Goal: Task Accomplishment & Management: Complete application form

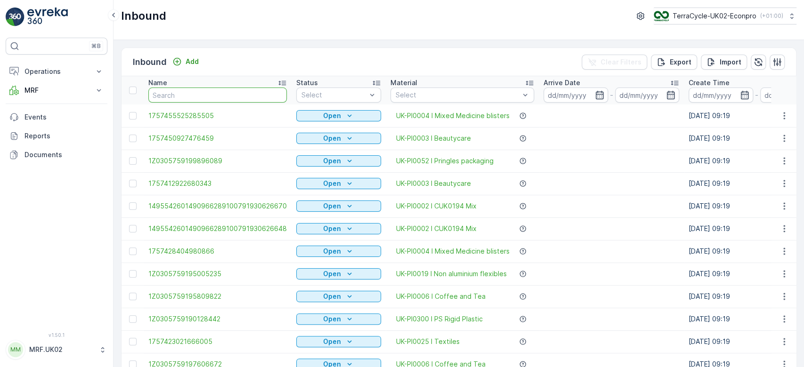
click at [197, 94] on input "text" at bounding box center [217, 95] width 138 height 15
click at [185, 93] on input "text" at bounding box center [217, 95] width 138 height 15
type input "1ZZZZZZZZZZZZZZZZZZZZZZZZZZZZZZZZZZZZZZZZZZZZ"
click at [266, 94] on input "1ZZZZZZZZZZZZZZZZZZZZZZZZZZZZZZZZZZZZZZZZZZZZ" at bounding box center [217, 95] width 138 height 15
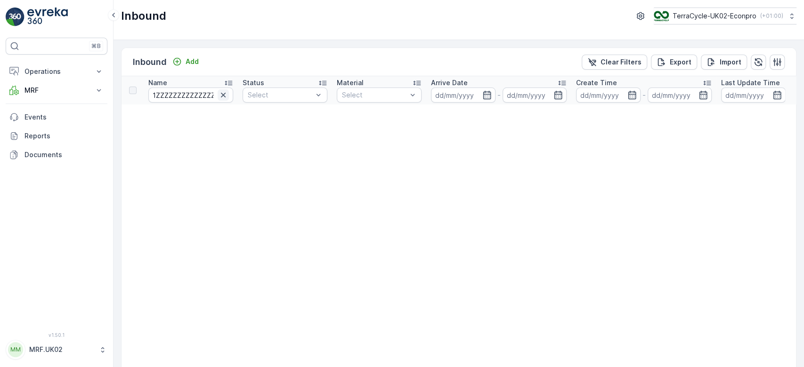
click at [219, 93] on icon "button" at bounding box center [223, 94] width 9 height 9
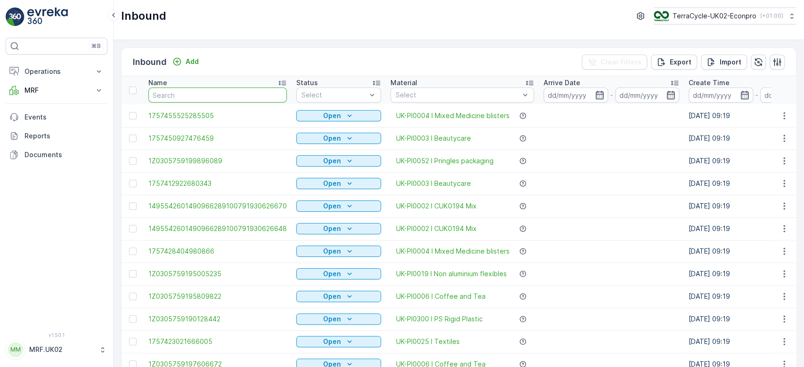
click at [187, 91] on input "text" at bounding box center [217, 95] width 138 height 15
click at [179, 97] on input "text" at bounding box center [217, 95] width 138 height 15
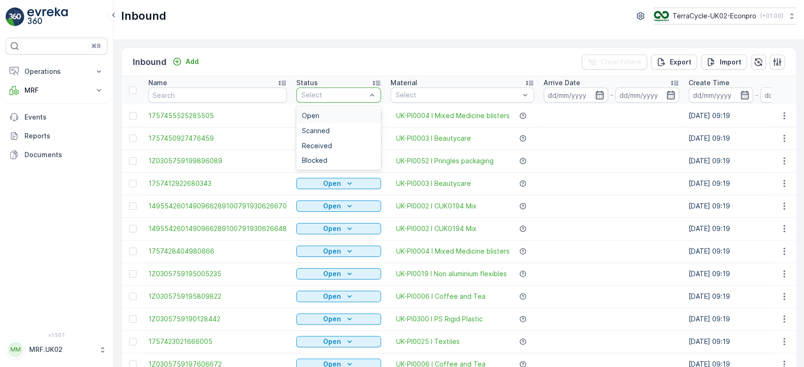
click at [313, 92] on div at bounding box center [334, 95] width 67 height 8
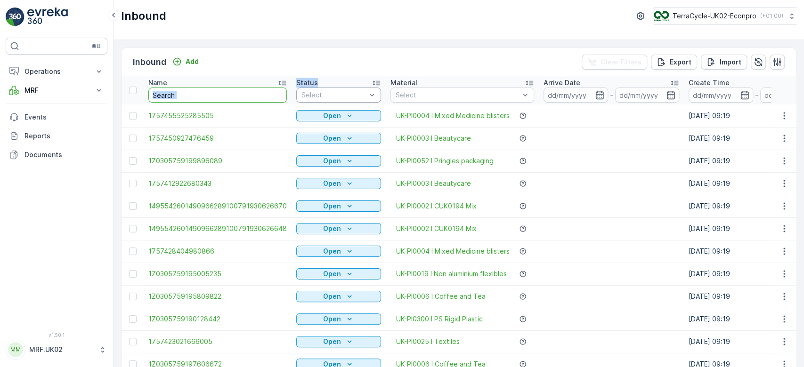
click at [234, 91] on input "text" at bounding box center [217, 95] width 138 height 15
click at [233, 98] on input "text" at bounding box center [217, 95] width 138 height 15
click at [253, 62] on div "Inbound Add Clear Filters Export Import" at bounding box center [459, 62] width 675 height 28
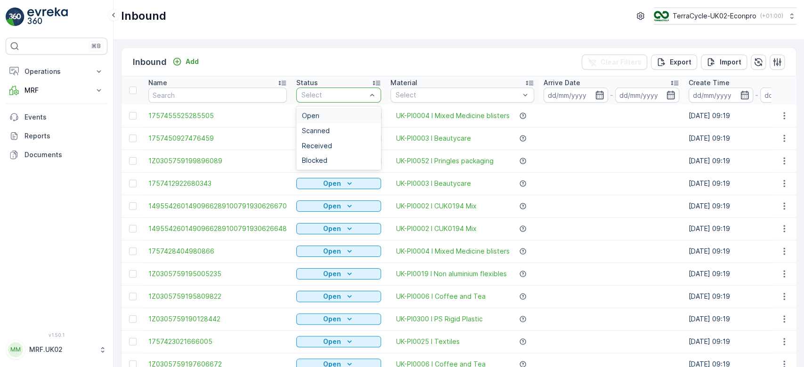
click at [330, 89] on div "Select" at bounding box center [338, 95] width 85 height 15
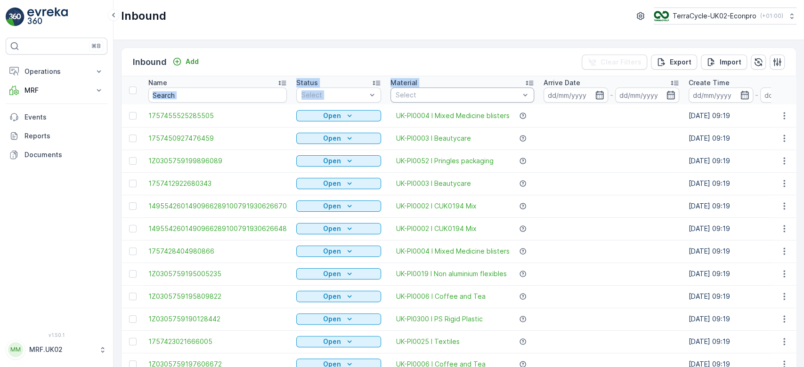
click at [256, 87] on div "Name" at bounding box center [217, 82] width 138 height 9
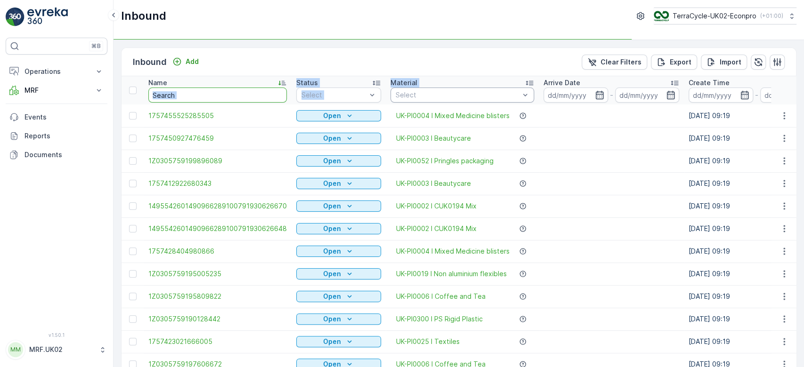
click at [247, 91] on input "text" at bounding box center [217, 95] width 138 height 15
click at [226, 96] on input "text" at bounding box center [217, 95] width 138 height 15
click at [150, 99] on input "text" at bounding box center [217, 95] width 138 height 15
click at [153, 97] on input "text" at bounding box center [217, 95] width 138 height 15
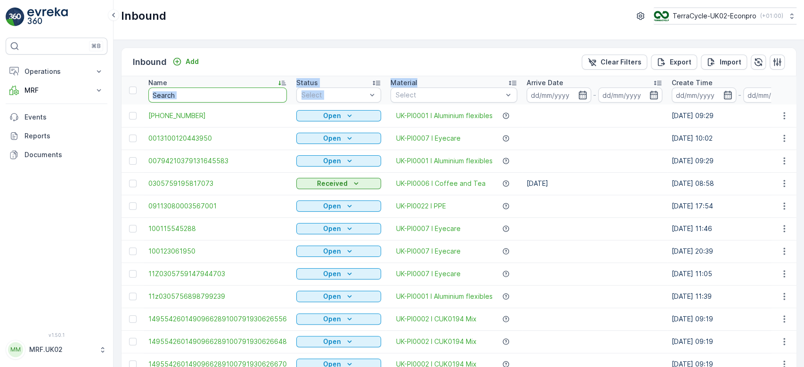
click at [208, 93] on input "text" at bounding box center [217, 95] width 138 height 15
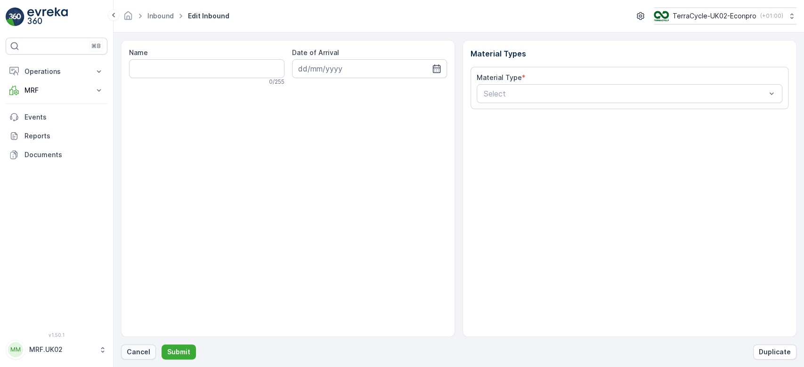
click at [138, 352] on p "Cancel" at bounding box center [139, 352] width 24 height 9
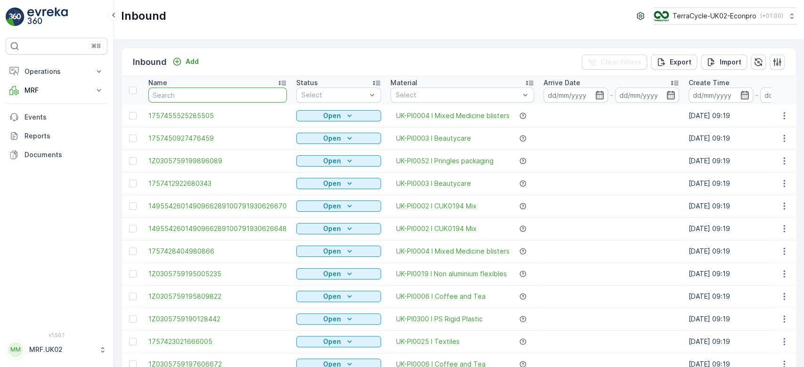
click at [185, 97] on input "text" at bounding box center [217, 95] width 138 height 15
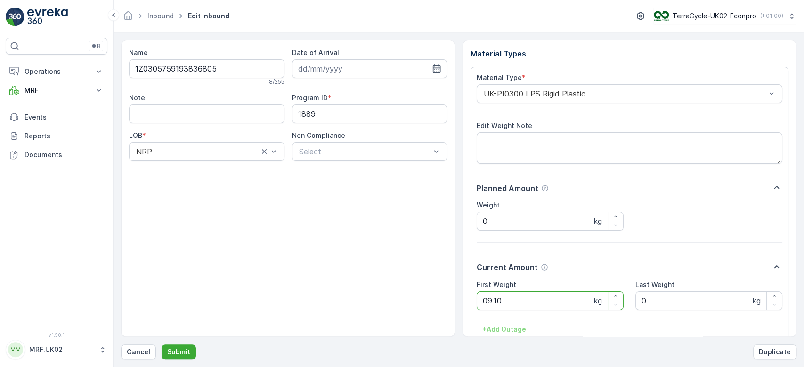
click at [162, 345] on button "Submit" at bounding box center [179, 352] width 34 height 15
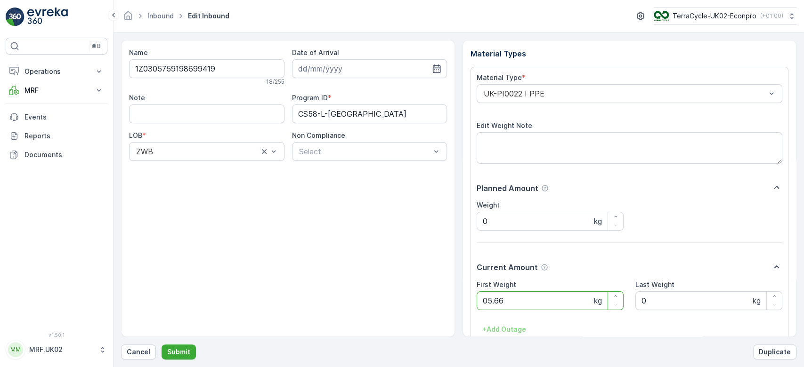
click at [162, 345] on button "Submit" at bounding box center [179, 352] width 34 height 15
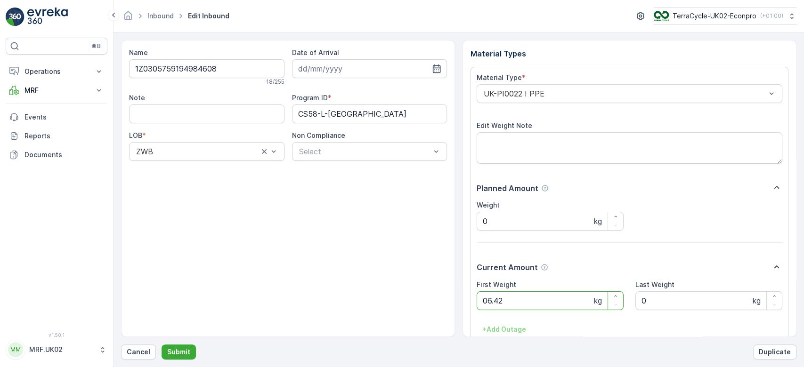
click at [162, 345] on button "Submit" at bounding box center [179, 352] width 34 height 15
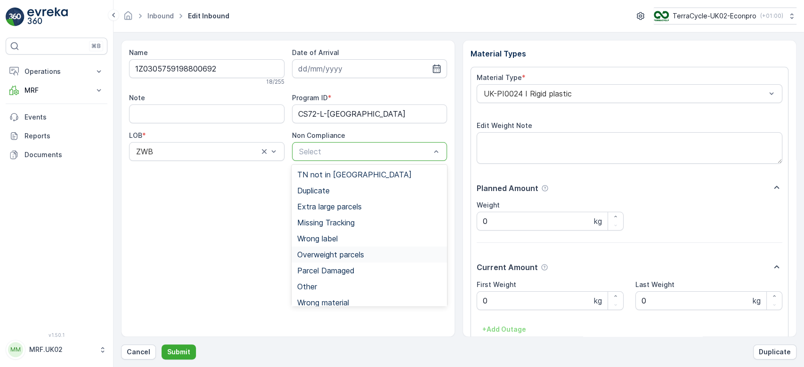
click at [323, 252] on span "Overweight parcels" at bounding box center [330, 255] width 67 height 8
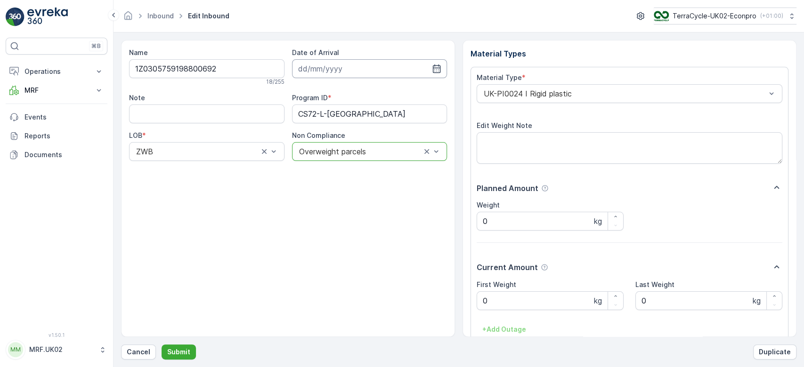
click at [358, 77] on input at bounding box center [369, 68] width 155 height 19
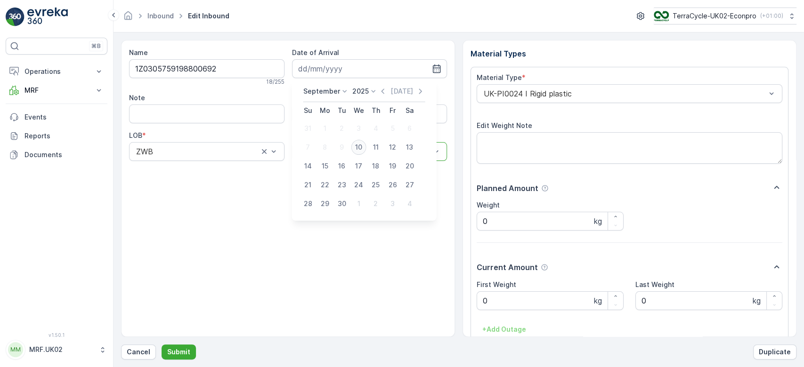
click at [362, 149] on div "10" at bounding box center [358, 147] width 15 height 15
type input "[DATE]"
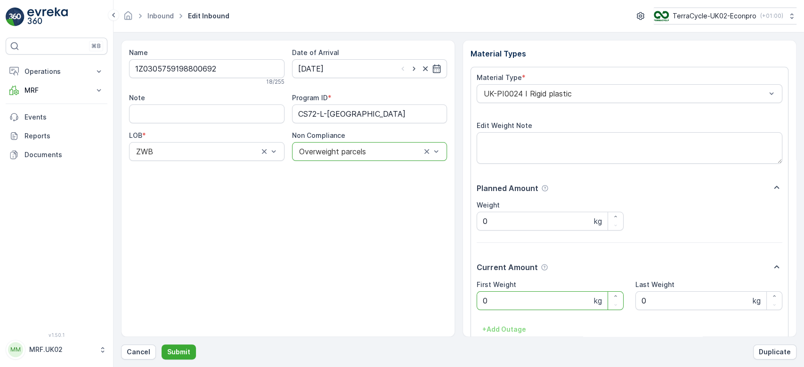
click at [498, 301] on Weight "0" at bounding box center [550, 301] width 147 height 19
click at [162, 345] on button "Submit" at bounding box center [179, 352] width 34 height 15
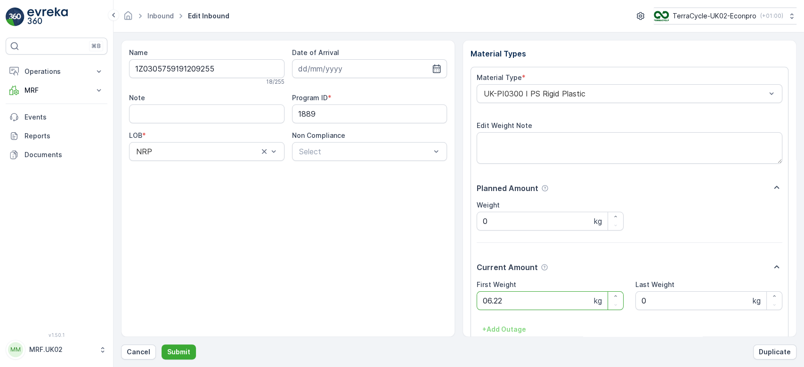
click at [162, 345] on button "Submit" at bounding box center [179, 352] width 34 height 15
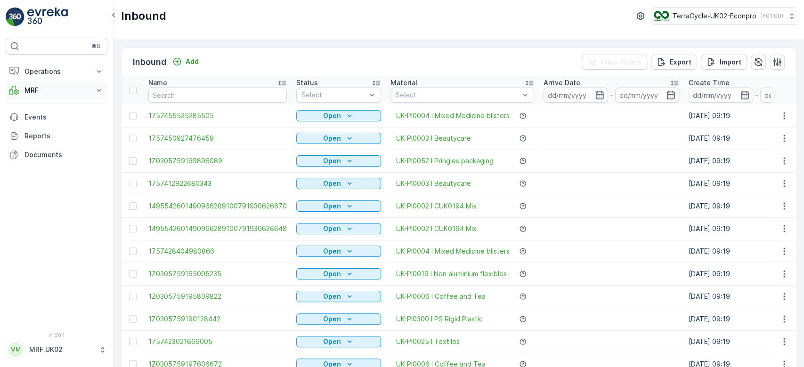
click at [93, 98] on button "MRF" at bounding box center [57, 90] width 102 height 19
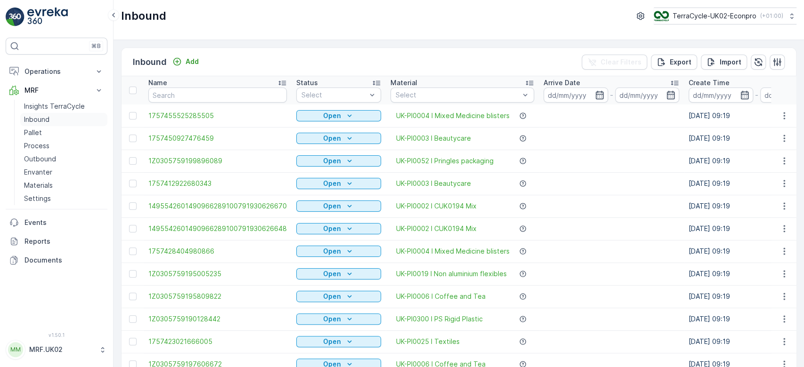
click at [65, 125] on link "Inbound" at bounding box center [63, 119] width 87 height 13
click at [60, 141] on link "Process" at bounding box center [63, 145] width 87 height 13
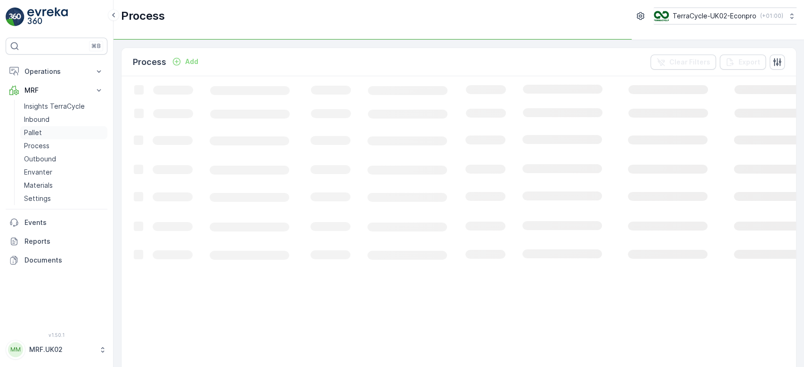
click at [64, 130] on link "Pallet" at bounding box center [63, 132] width 87 height 13
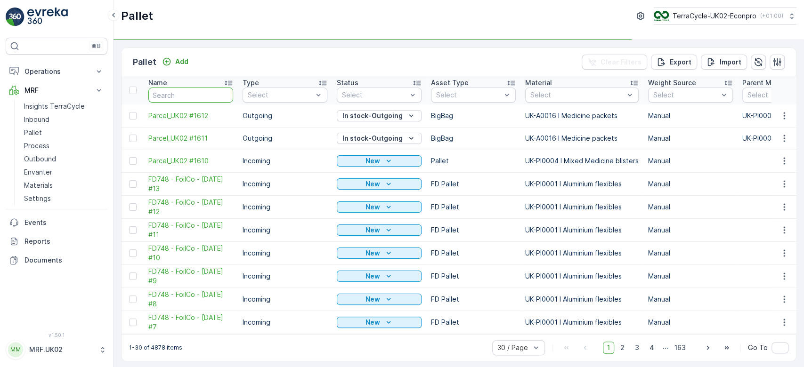
click at [182, 89] on input "text" at bounding box center [190, 95] width 85 height 15
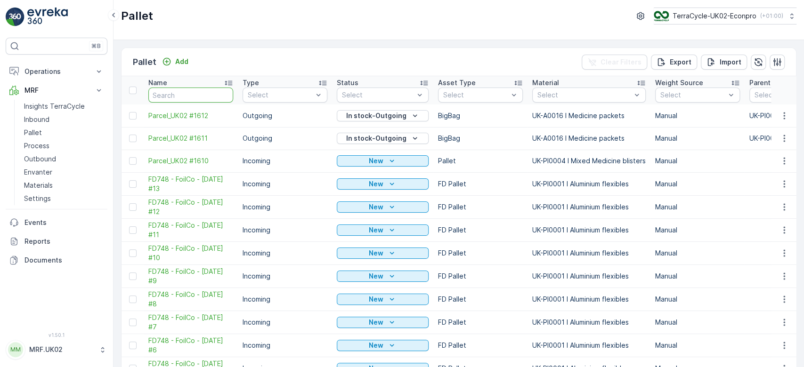
click at [182, 89] on input "text" at bounding box center [190, 95] width 85 height 15
type input "1606"
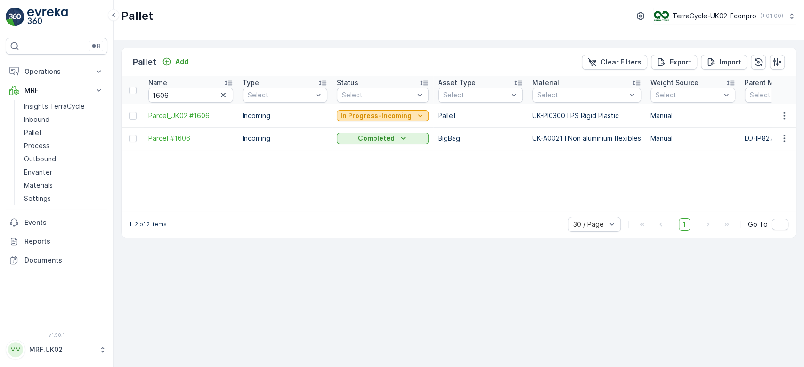
click at [381, 115] on p "In Progress-Incoming" at bounding box center [376, 115] width 71 height 9
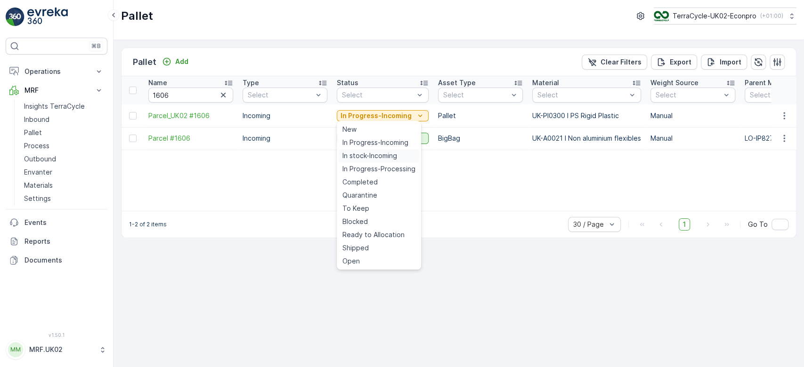
click at [377, 155] on span "In stock-Incoming" at bounding box center [369, 155] width 55 height 9
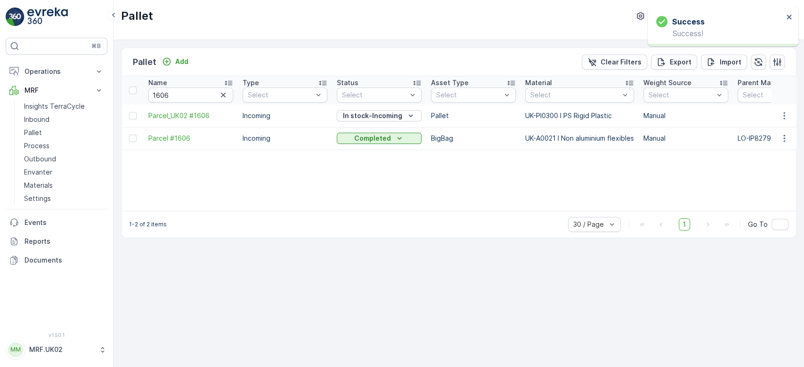
click at [226, 95] on icon "button" at bounding box center [223, 94] width 9 height 9
click at [188, 57] on button "Add" at bounding box center [175, 61] width 34 height 11
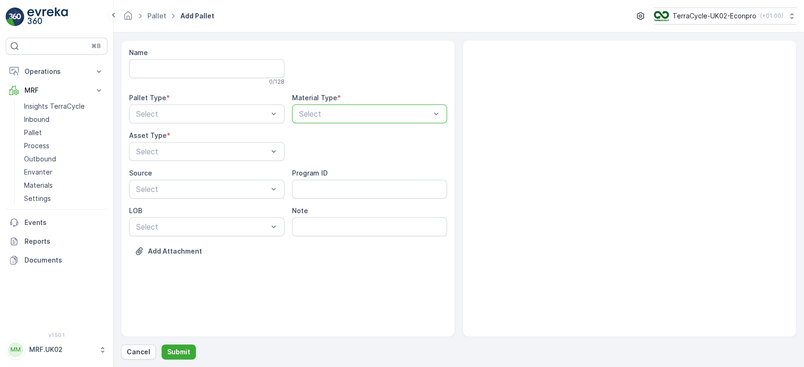
click at [317, 108] on p "Select" at bounding box center [365, 113] width 132 height 11
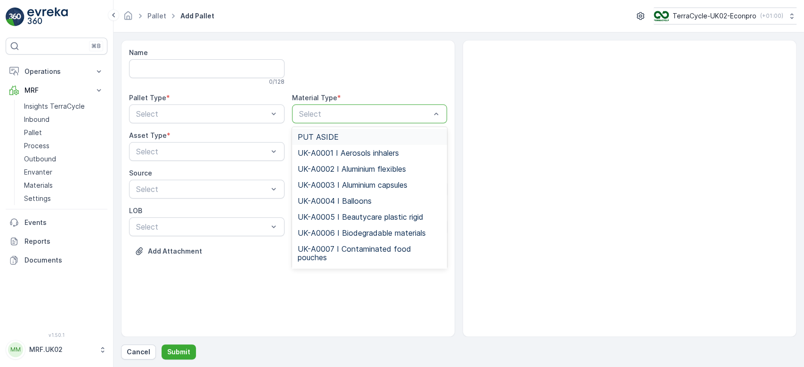
click at [317, 108] on p "Select" at bounding box center [365, 113] width 132 height 11
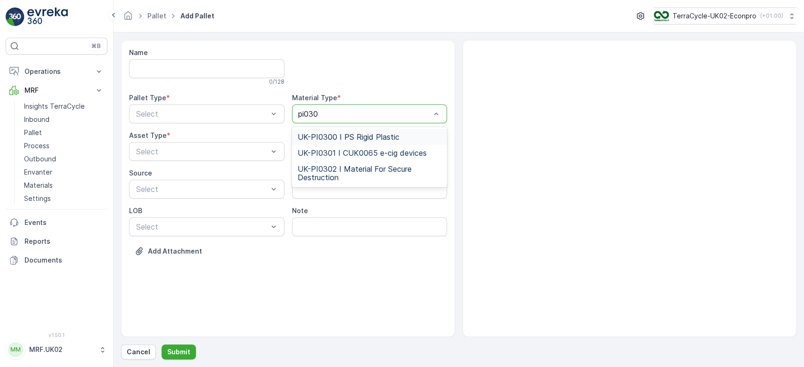
type input "pi0300"
click at [359, 144] on div "UK-PI0300 I PS Rigid Plastic" at bounding box center [369, 137] width 155 height 16
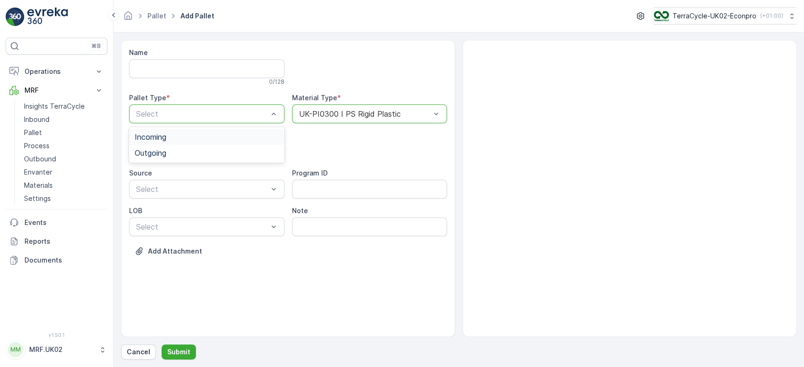
click at [236, 142] on div "Incoming" at bounding box center [206, 137] width 155 height 16
click at [236, 144] on div "Select" at bounding box center [206, 151] width 155 height 19
click at [209, 191] on div "Pallet" at bounding box center [207, 191] width 144 height 8
click at [168, 354] on p "Submit" at bounding box center [178, 352] width 23 height 9
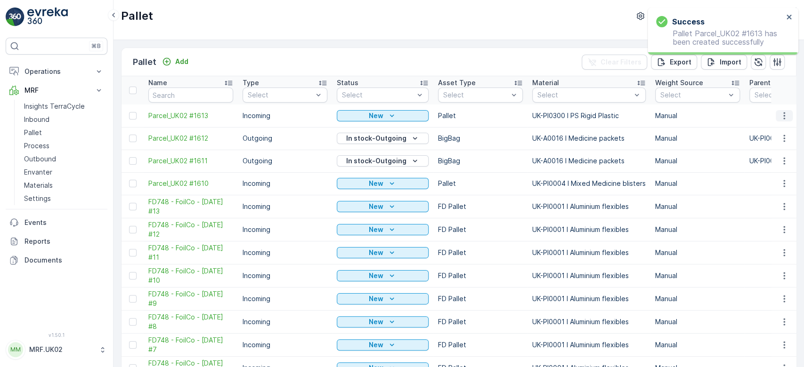
click at [782, 114] on icon "button" at bounding box center [784, 115] width 9 height 9
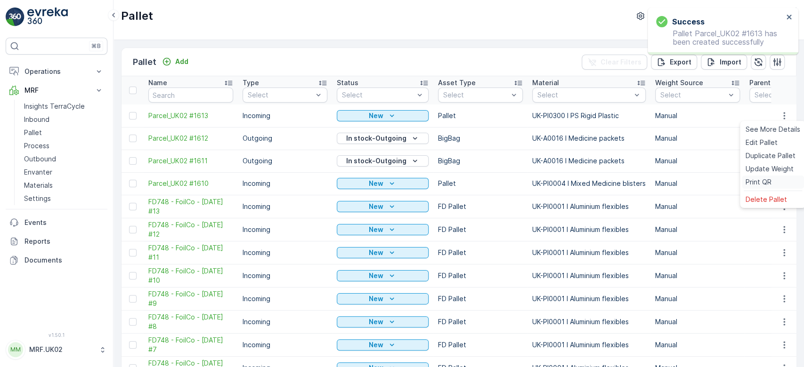
click at [764, 181] on span "Print QR" at bounding box center [759, 182] width 26 height 9
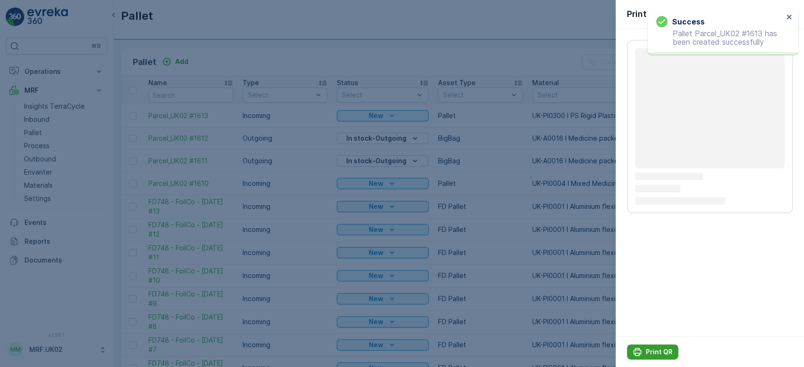
click at [656, 349] on p "Print QR" at bounding box center [659, 352] width 27 height 9
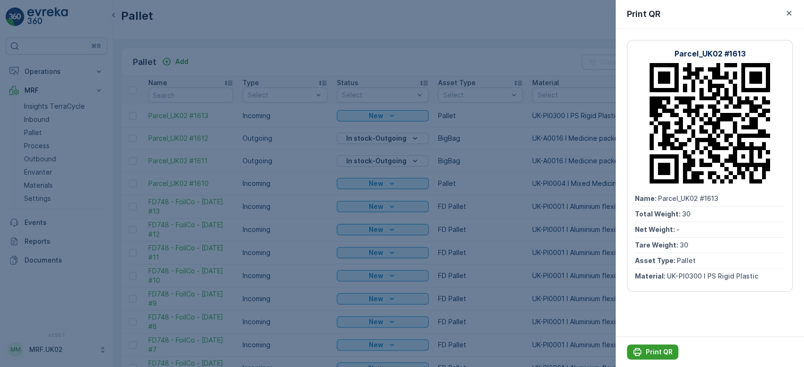
click at [651, 350] on p "Print QR" at bounding box center [659, 352] width 27 height 9
click at [53, 119] on div at bounding box center [402, 183] width 804 height 367
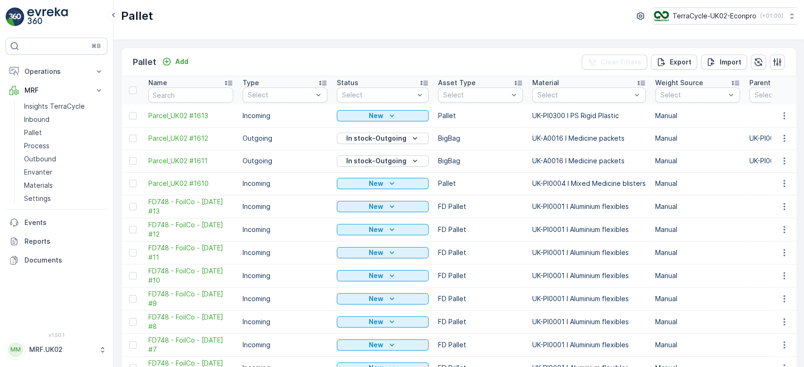
click at [53, 119] on link "Inbound" at bounding box center [63, 119] width 87 height 13
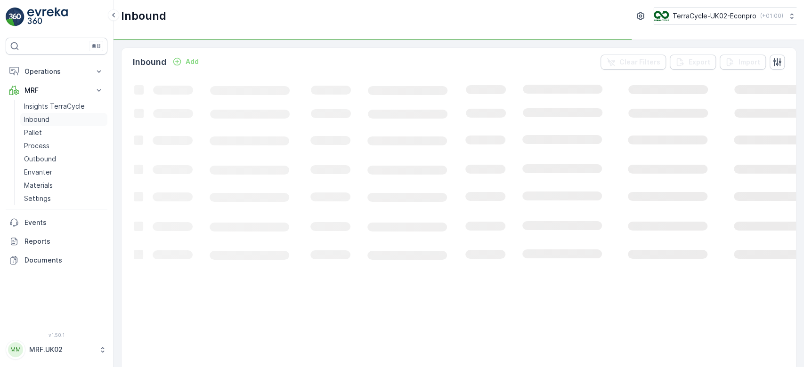
click at [67, 117] on link "Inbound" at bounding box center [63, 119] width 87 height 13
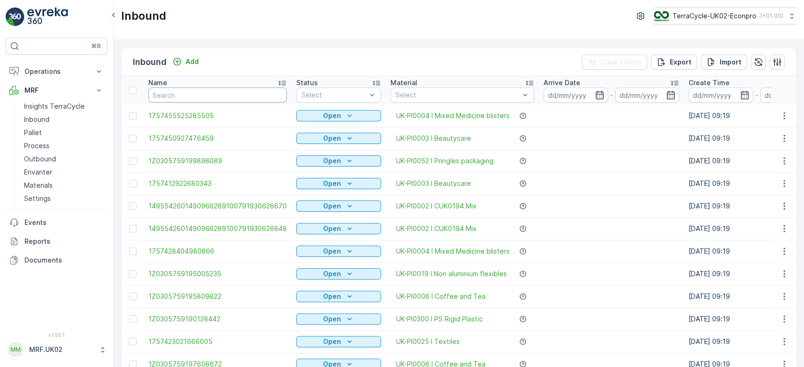
click at [164, 96] on input "text" at bounding box center [217, 95] width 138 height 15
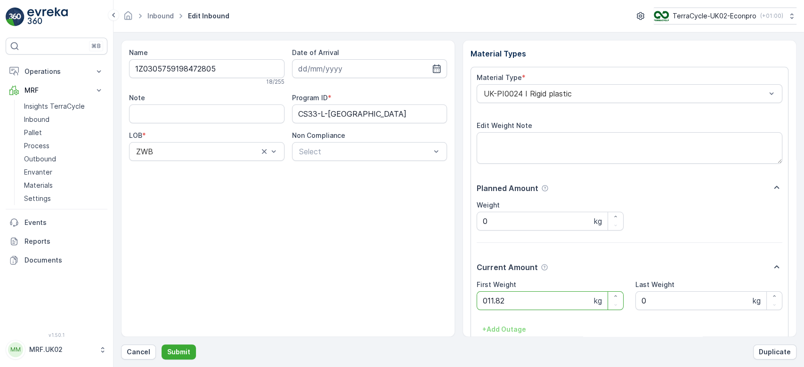
click at [162, 345] on button "Submit" at bounding box center [179, 352] width 34 height 15
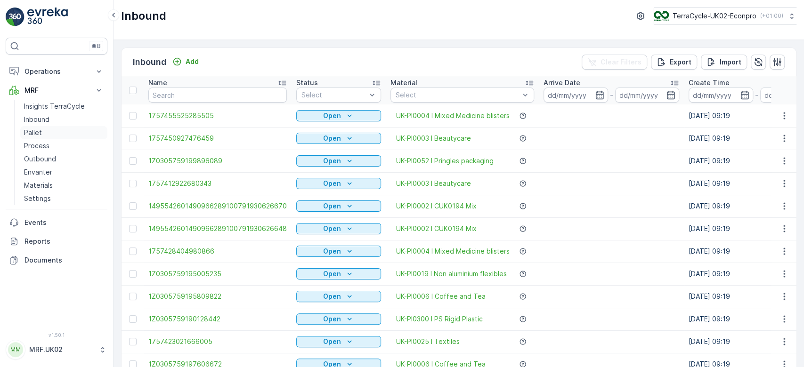
click at [32, 130] on p "Pallet" at bounding box center [33, 132] width 18 height 9
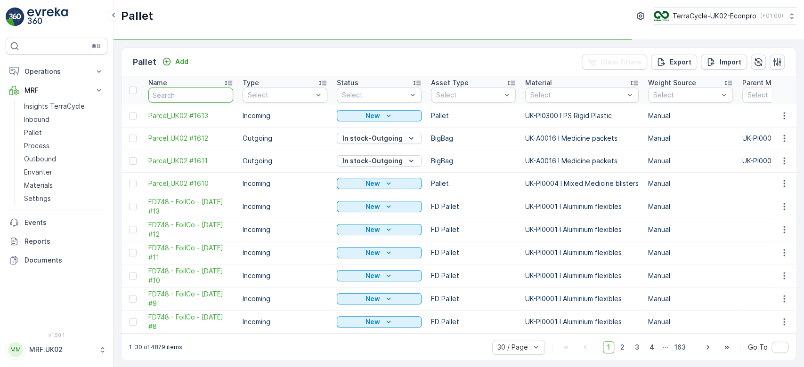
click at [193, 95] on input "text" at bounding box center [190, 95] width 85 height 15
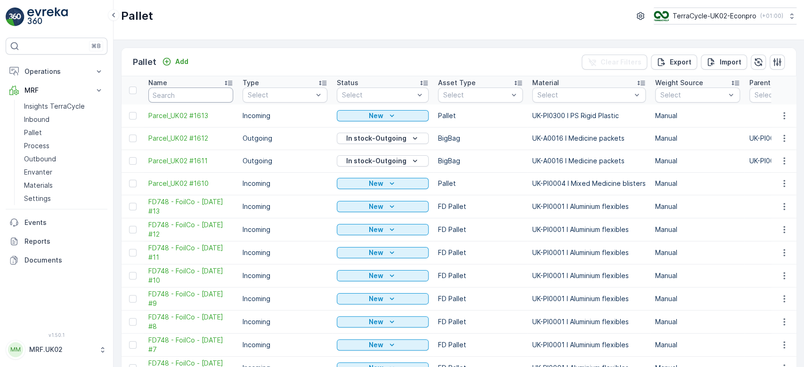
click at [193, 95] on input "text" at bounding box center [190, 95] width 85 height 15
type input "1"
click at [193, 95] on input "1" at bounding box center [190, 95] width 85 height 15
type input "1607"
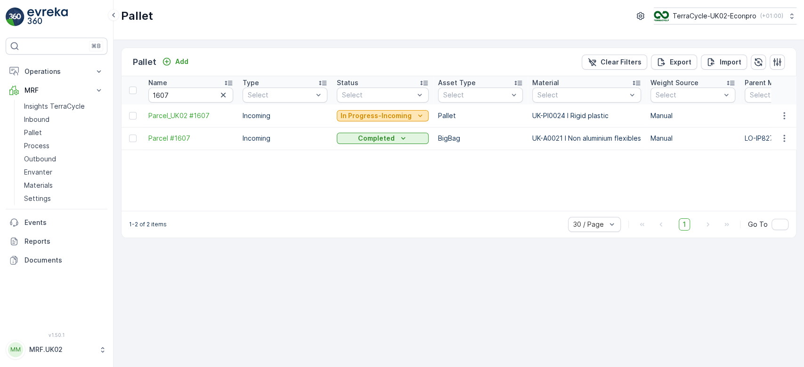
click at [366, 111] on p "In Progress-Incoming" at bounding box center [376, 115] width 71 height 9
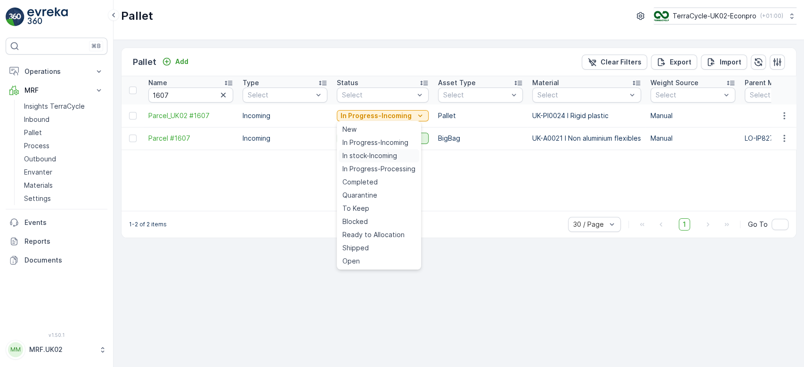
click at [365, 158] on span "In stock-Incoming" at bounding box center [369, 155] width 55 height 9
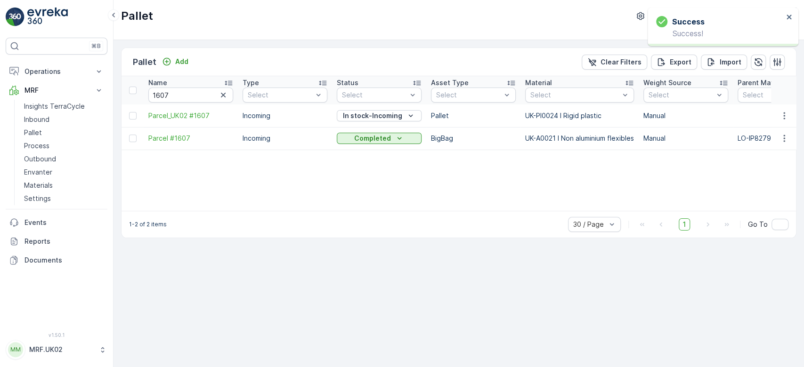
click at [222, 97] on icon "button" at bounding box center [223, 94] width 9 height 9
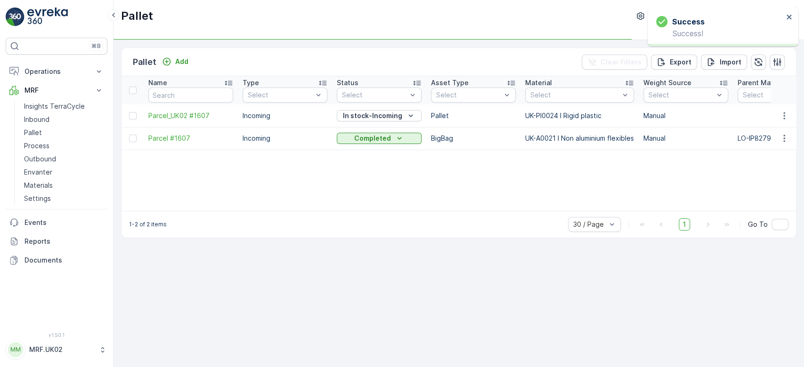
click at [171, 56] on div "Pallet Add" at bounding box center [162, 62] width 59 height 13
click at [184, 62] on p "Add" at bounding box center [181, 61] width 13 height 9
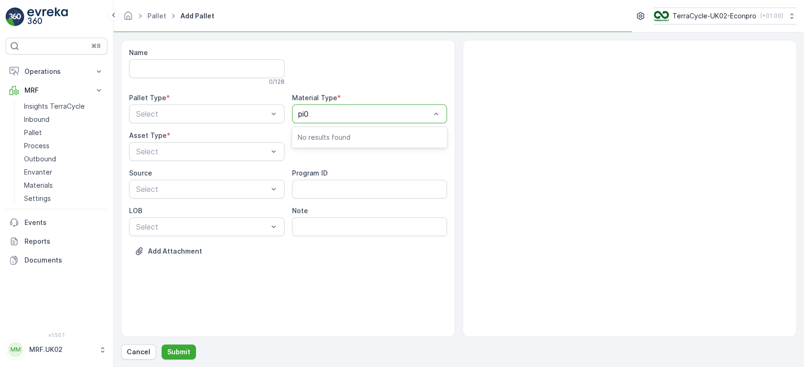
type input "pi00"
click at [391, 113] on div at bounding box center [365, 114] width 134 height 8
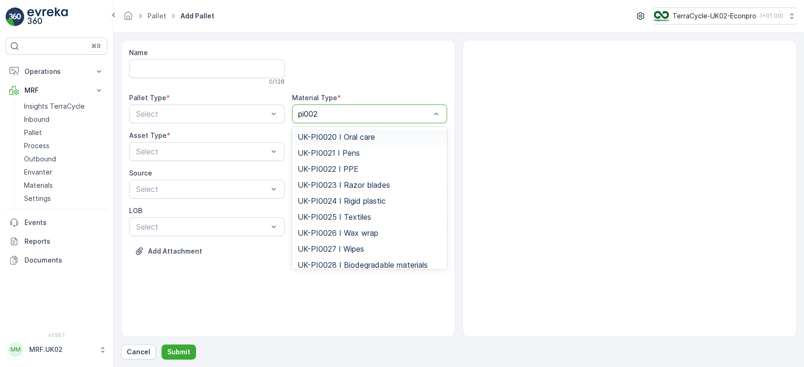
type input "pi0024"
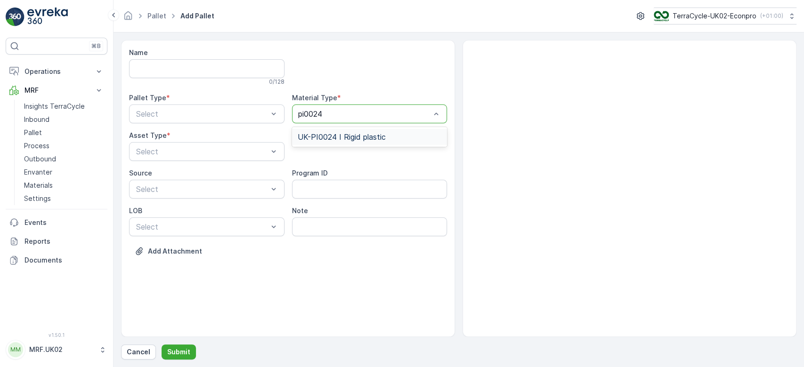
click at [369, 138] on span "UK-PI0024 I Rigid plastic" at bounding box center [342, 137] width 88 height 8
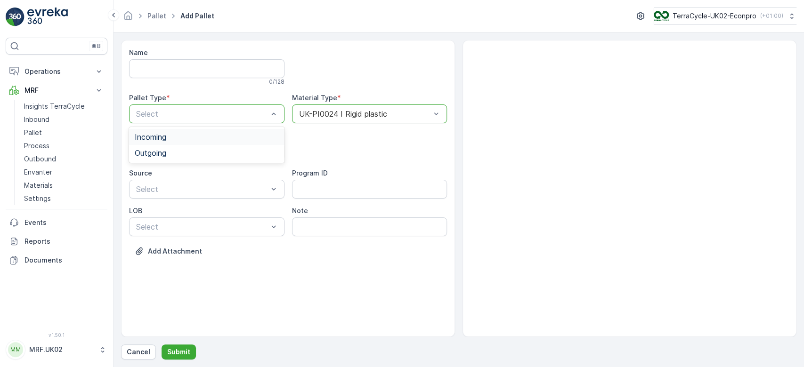
click at [264, 140] on div "Incoming" at bounding box center [207, 137] width 144 height 8
click at [222, 189] on div "Pallet" at bounding box center [207, 191] width 144 height 8
click at [181, 349] on p "Submit" at bounding box center [178, 352] width 23 height 9
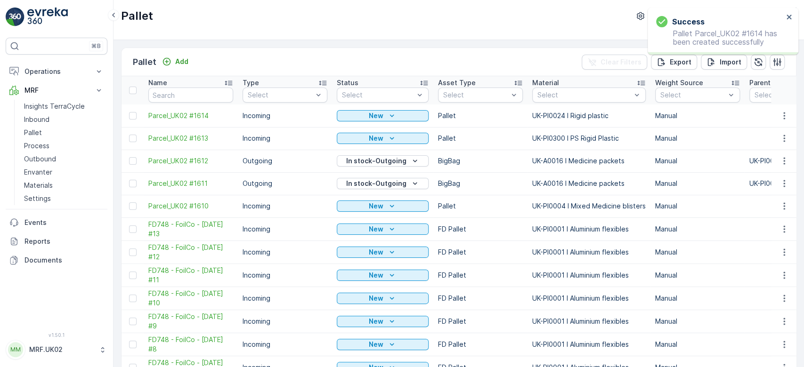
click at [784, 115] on icon "button" at bounding box center [784, 115] width 9 height 9
click at [769, 184] on span "Print QR" at bounding box center [759, 182] width 26 height 9
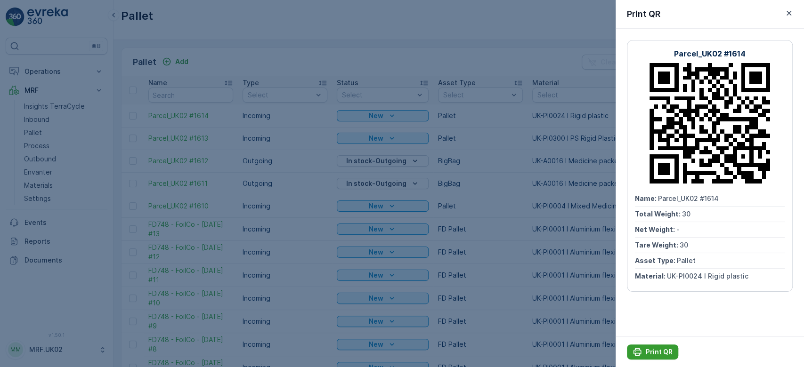
click at [659, 352] on p "Print QR" at bounding box center [659, 352] width 27 height 9
click at [49, 118] on div at bounding box center [402, 183] width 804 height 367
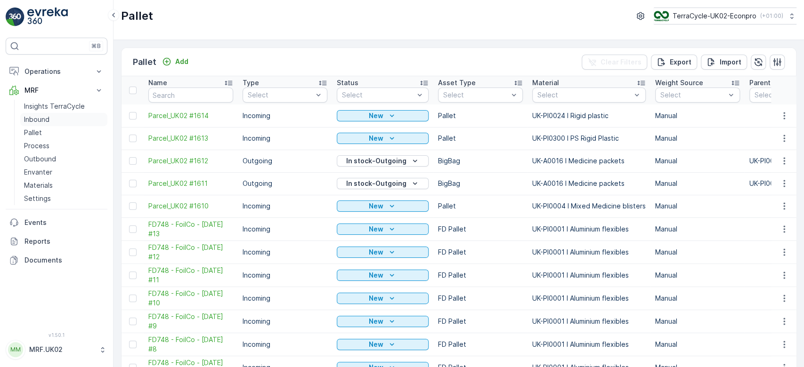
click at [49, 118] on link "Inbound" at bounding box center [63, 119] width 87 height 13
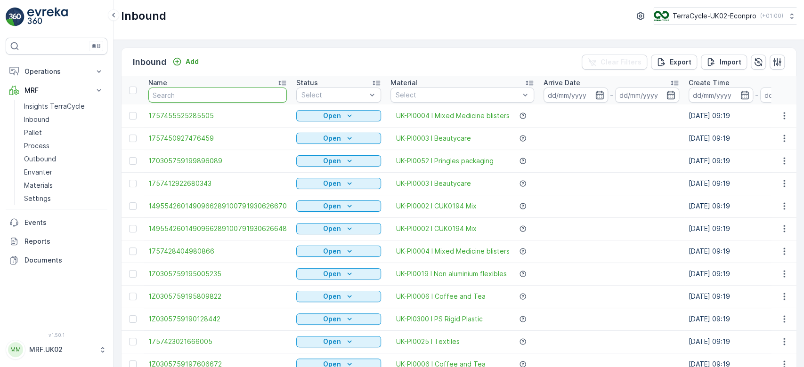
click at [182, 96] on input "text" at bounding box center [217, 95] width 138 height 15
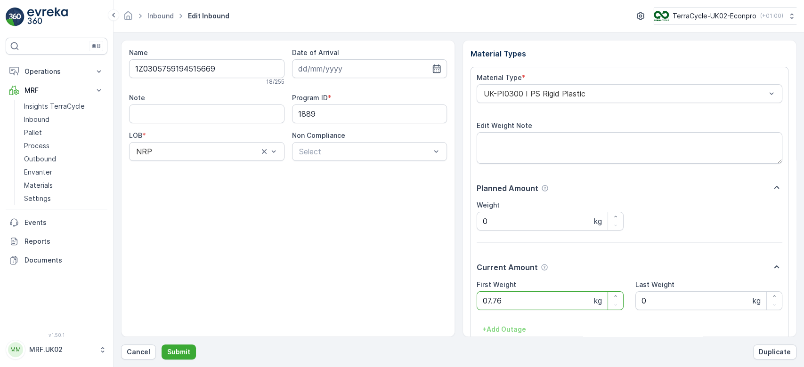
click at [162, 345] on button "Submit" at bounding box center [179, 352] width 34 height 15
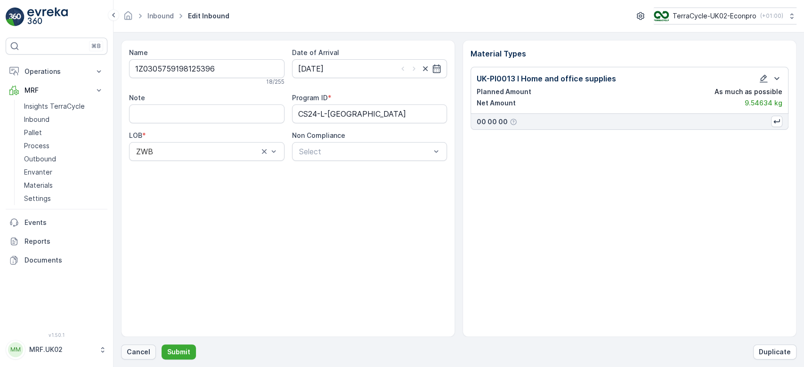
click at [135, 346] on button "Cancel" at bounding box center [138, 352] width 35 height 15
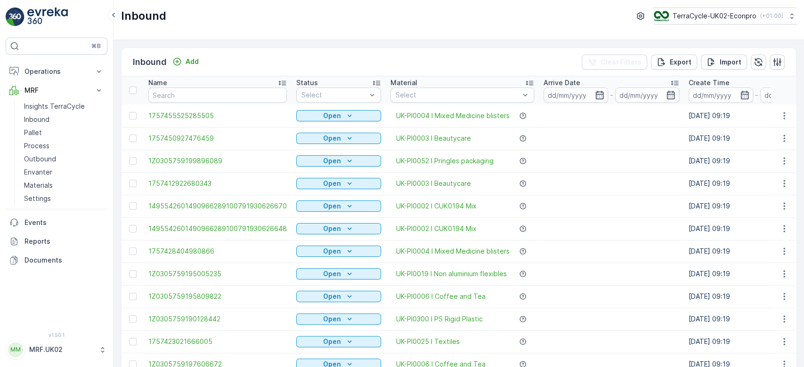
click at [203, 86] on div "Name" at bounding box center [217, 82] width 138 height 9
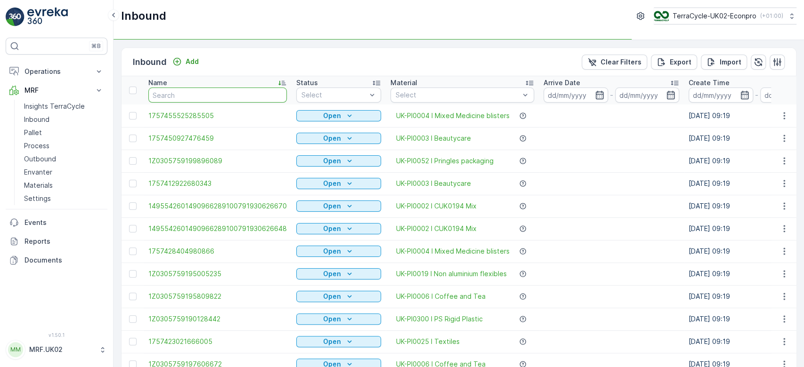
click at [188, 101] on input "text" at bounding box center [217, 95] width 138 height 15
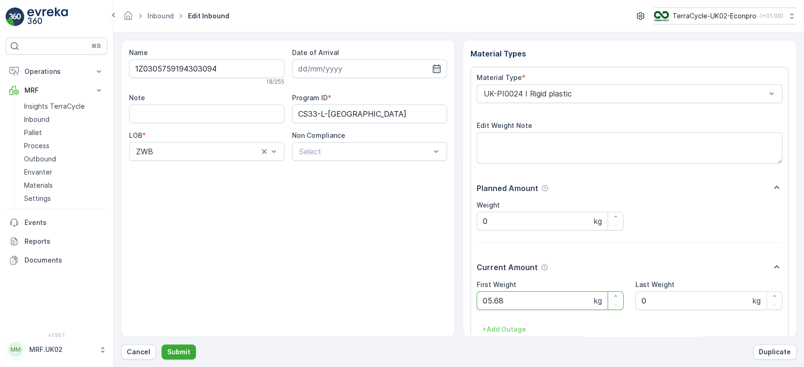
click at [162, 345] on button "Submit" at bounding box center [179, 352] width 34 height 15
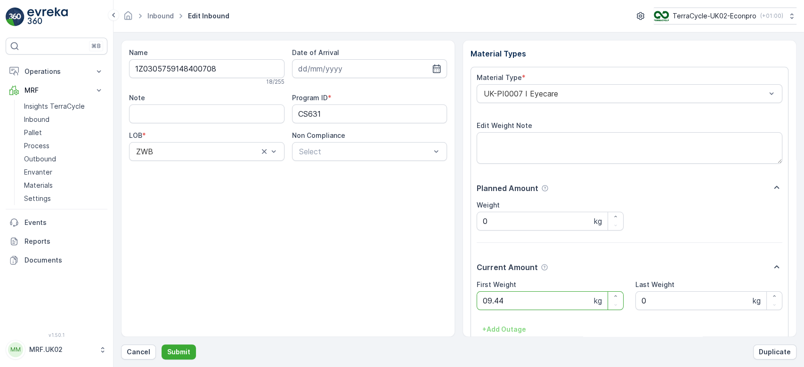
click at [162, 345] on button "Submit" at bounding box center [179, 352] width 34 height 15
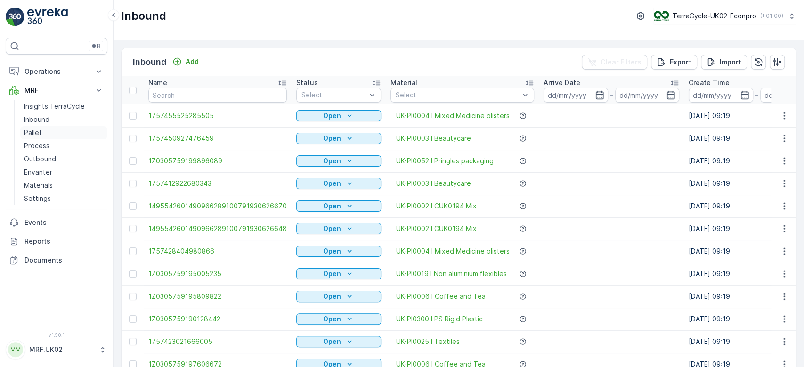
click at [54, 130] on link "Pallet" at bounding box center [63, 132] width 87 height 13
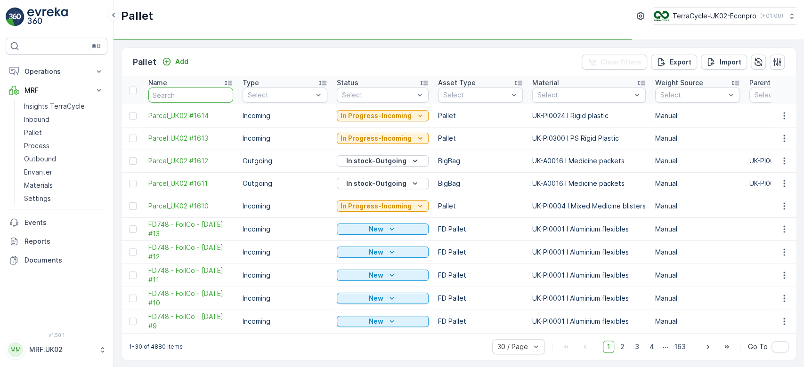
click at [190, 96] on input "text" at bounding box center [190, 95] width 85 height 15
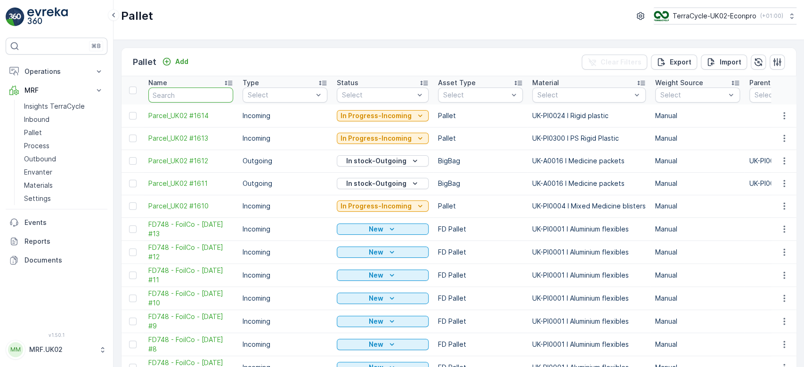
click at [190, 96] on input "text" at bounding box center [190, 95] width 85 height 15
type input "1608"
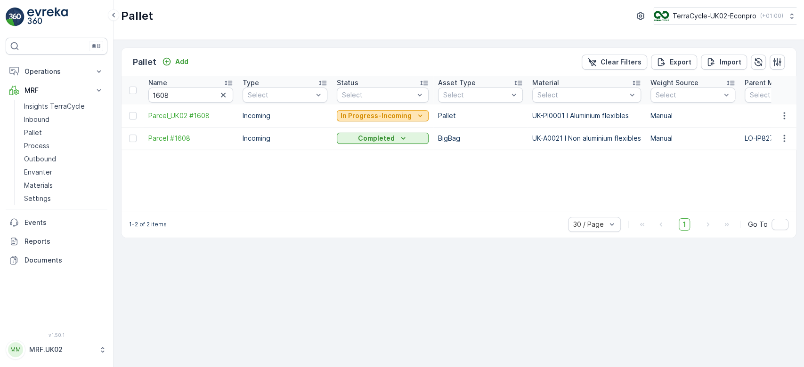
click at [384, 116] on p "In Progress-Incoming" at bounding box center [376, 115] width 71 height 9
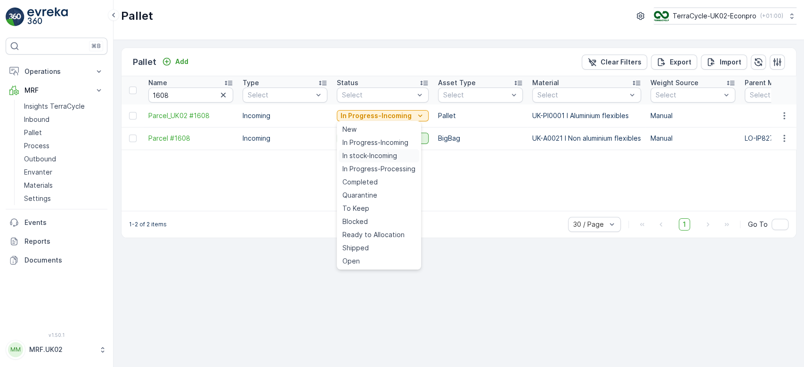
click at [383, 156] on span "In stock-Incoming" at bounding box center [369, 155] width 55 height 9
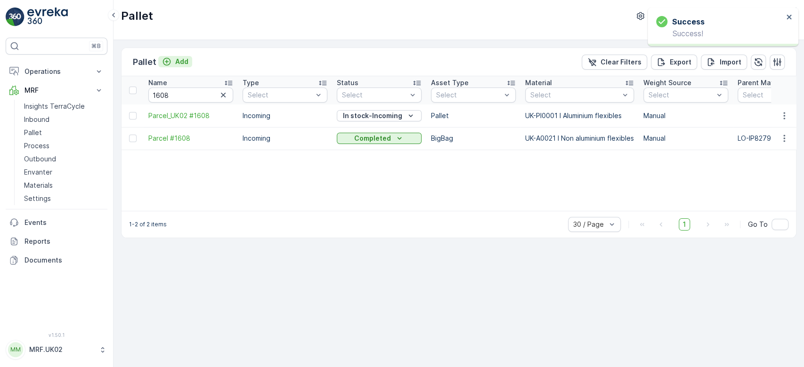
click at [177, 62] on p "Add" at bounding box center [181, 61] width 13 height 9
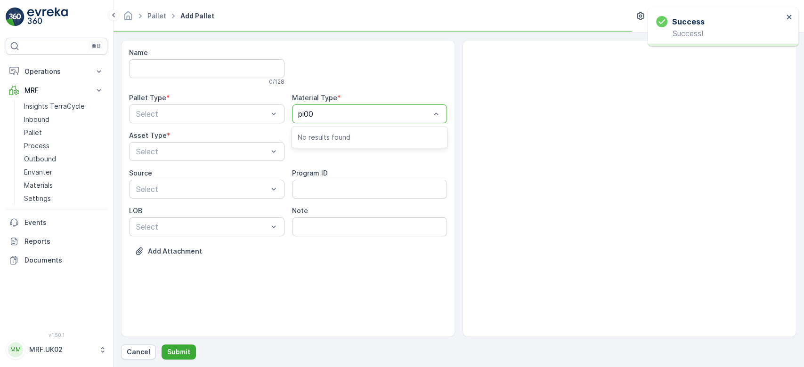
type input "pi000"
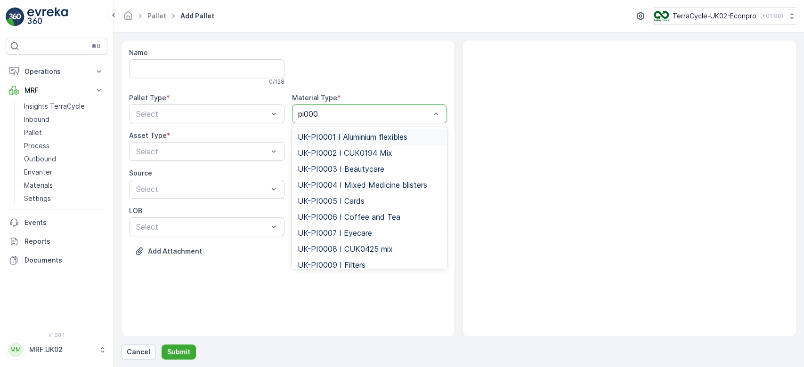
click at [400, 129] on div "UK-PI0001 I Aluminium flexibles" at bounding box center [369, 137] width 155 height 16
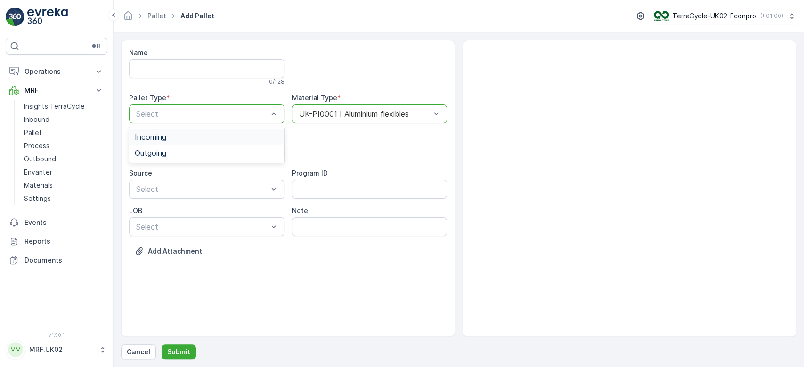
click at [228, 135] on div "Incoming" at bounding box center [207, 137] width 144 height 8
click at [206, 187] on div "Pallet" at bounding box center [207, 191] width 144 height 8
click at [181, 357] on p "Submit" at bounding box center [178, 352] width 23 height 9
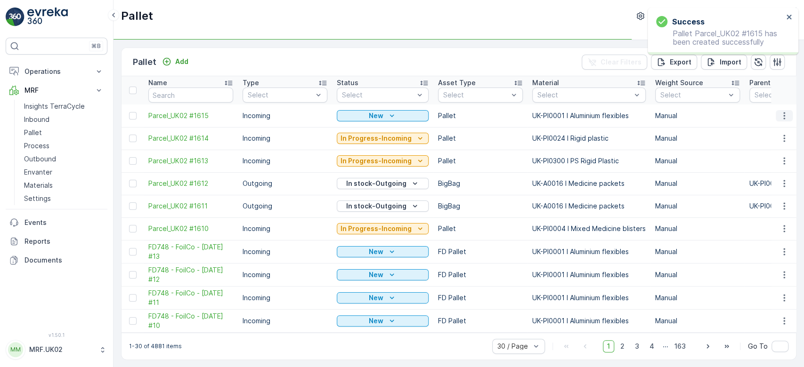
click at [783, 111] on icon "button" at bounding box center [784, 115] width 9 height 9
click at [766, 184] on span "Print QR" at bounding box center [759, 182] width 26 height 9
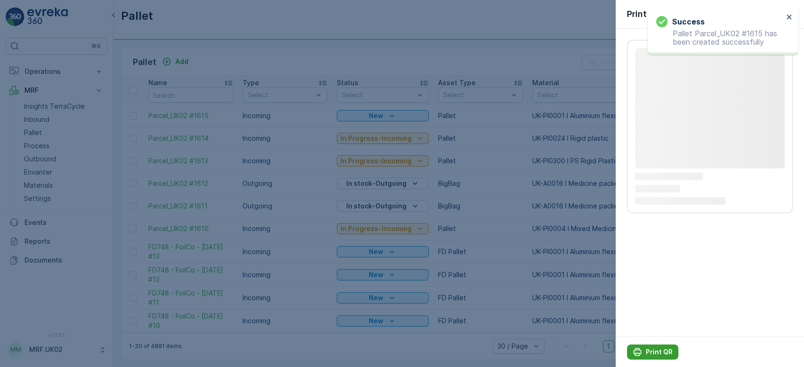
click at [666, 356] on p "Print QR" at bounding box center [659, 352] width 27 height 9
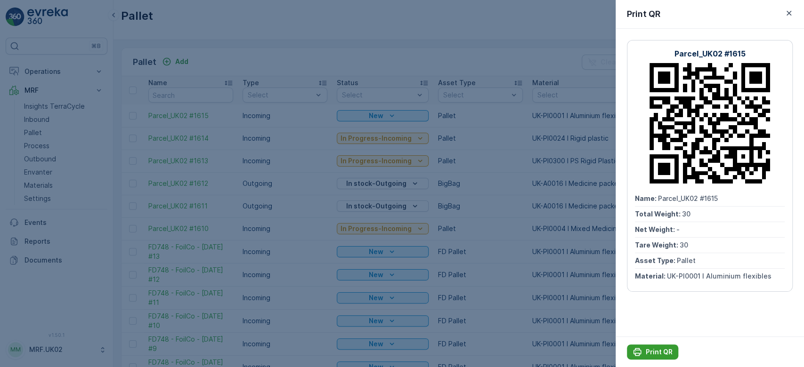
click at [648, 350] on p "Print QR" at bounding box center [659, 352] width 27 height 9
click at [57, 118] on div at bounding box center [402, 183] width 804 height 367
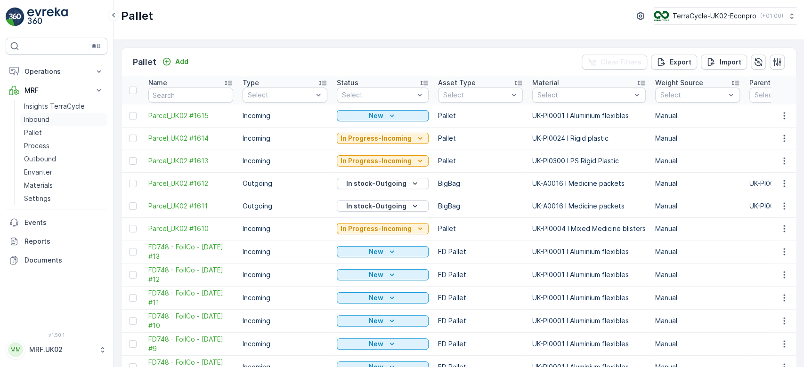
click at [57, 118] on link "Inbound" at bounding box center [63, 119] width 87 height 13
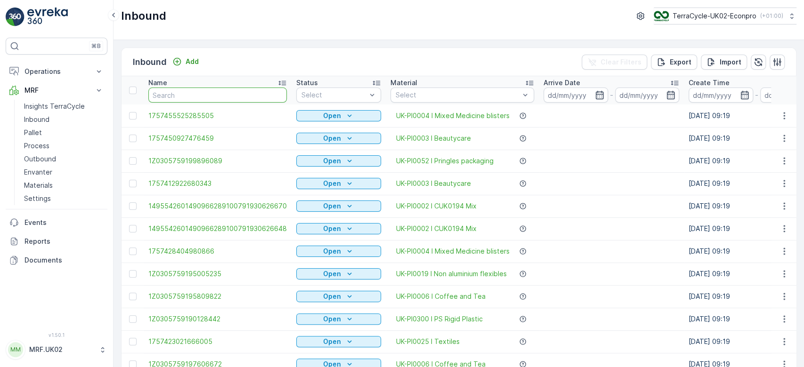
click at [165, 92] on input "text" at bounding box center [217, 95] width 138 height 15
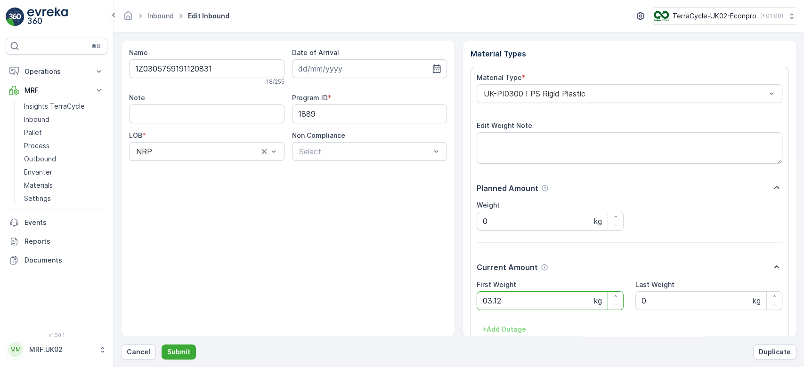
click at [162, 345] on button "Submit" at bounding box center [179, 352] width 34 height 15
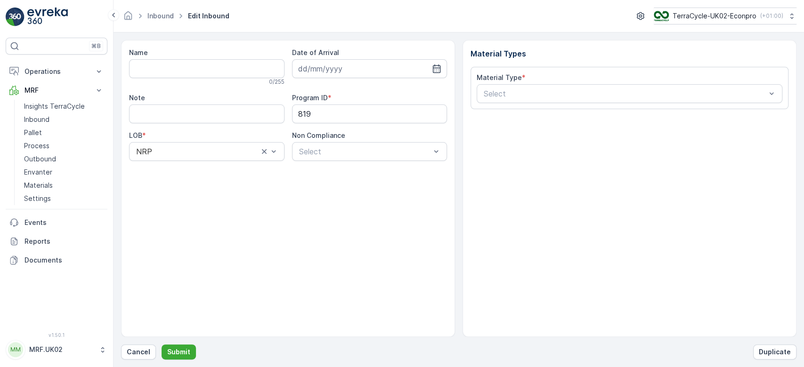
type input "1Z0305759196801426"
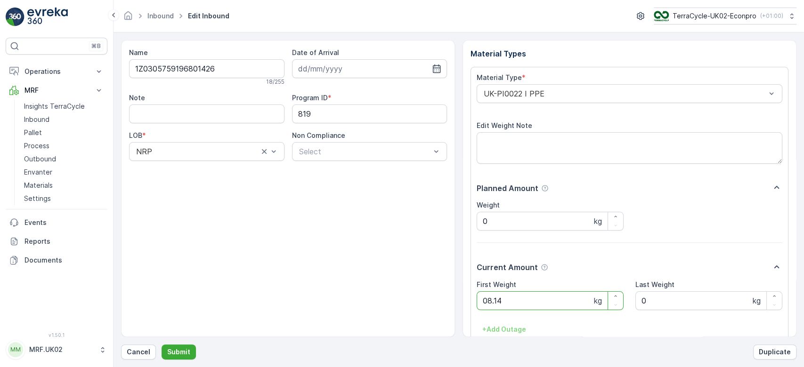
click at [162, 345] on button "Submit" at bounding box center [179, 352] width 34 height 15
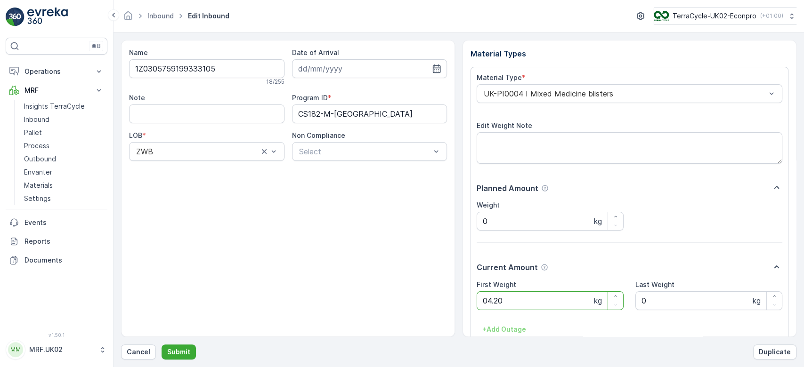
click at [162, 345] on button "Submit" at bounding box center [179, 352] width 34 height 15
drag, startPoint x: 224, startPoint y: 67, endPoint x: 75, endPoint y: 39, distance: 151.0
click at [75, 39] on div "⌘B Operations Planning Routes & Tasks Cockpit Settings MRF Insights TerraCycle …" at bounding box center [402, 183] width 804 height 367
click at [143, 347] on button "Cancel" at bounding box center [138, 352] width 35 height 15
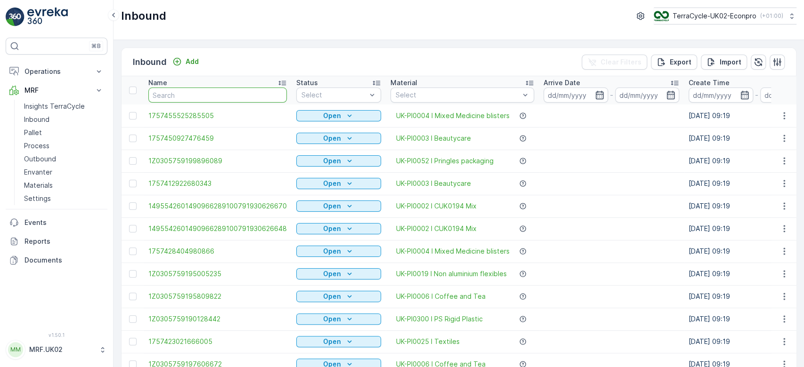
click at [171, 95] on input "text" at bounding box center [217, 95] width 138 height 15
paste input "1Z0305759198125396"
type input "1Z0305759198125396"
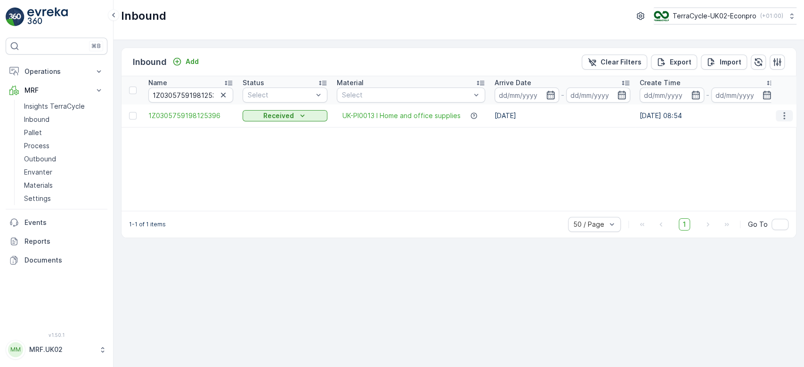
click at [783, 114] on icon "button" at bounding box center [784, 115] width 9 height 9
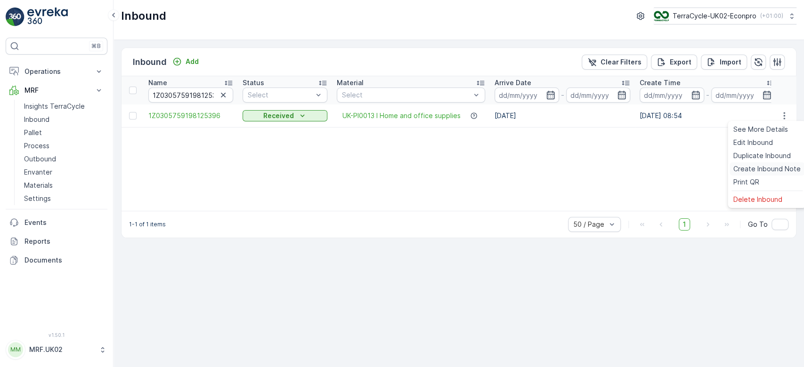
click at [747, 165] on span "Create Inbound Note" at bounding box center [766, 168] width 67 height 9
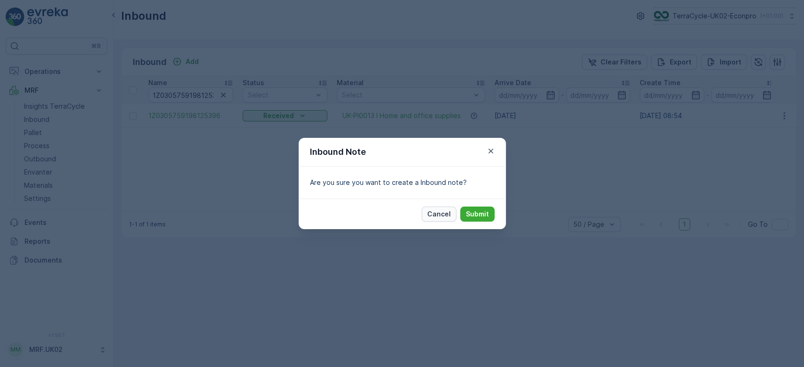
click at [447, 214] on p "Cancel" at bounding box center [439, 214] width 24 height 9
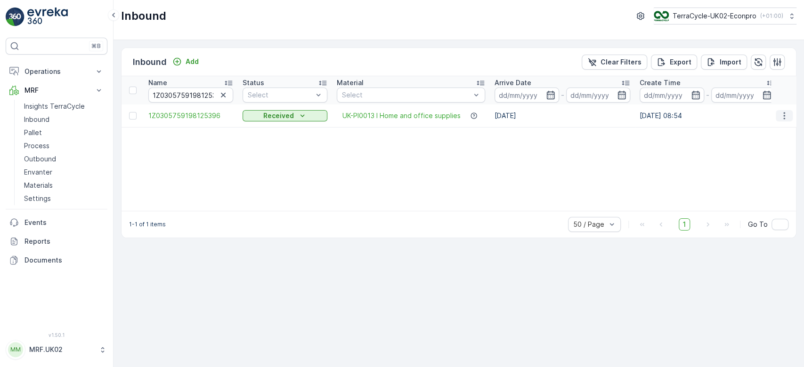
click at [781, 114] on icon "button" at bounding box center [784, 115] width 9 height 9
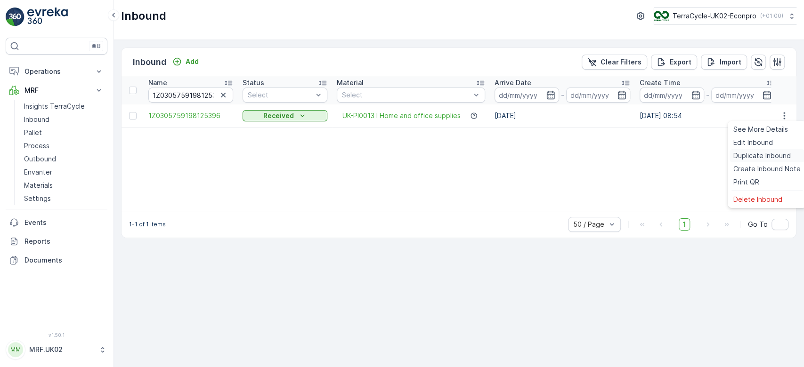
click at [767, 154] on span "Duplicate Inbound" at bounding box center [761, 155] width 57 height 9
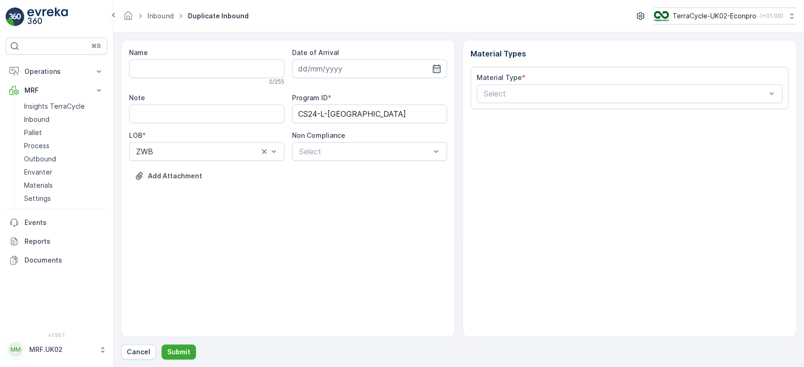
type input "1Z0305759198125396 Copy #1757518546294"
type input "[DATE]"
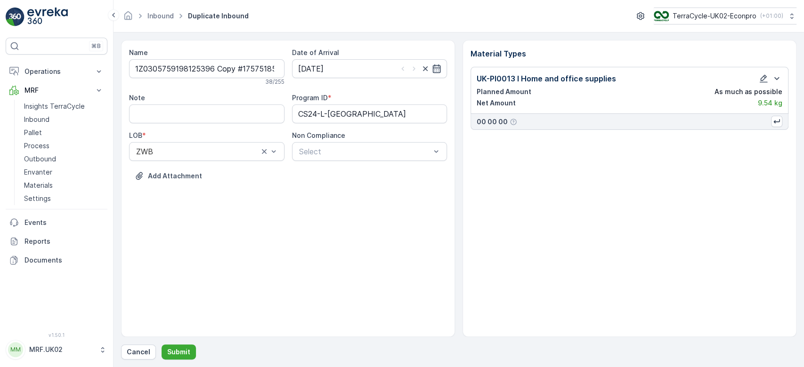
click at [436, 71] on icon "button" at bounding box center [436, 68] width 9 height 9
click at [386, 65] on input "[DATE]" at bounding box center [369, 68] width 155 height 19
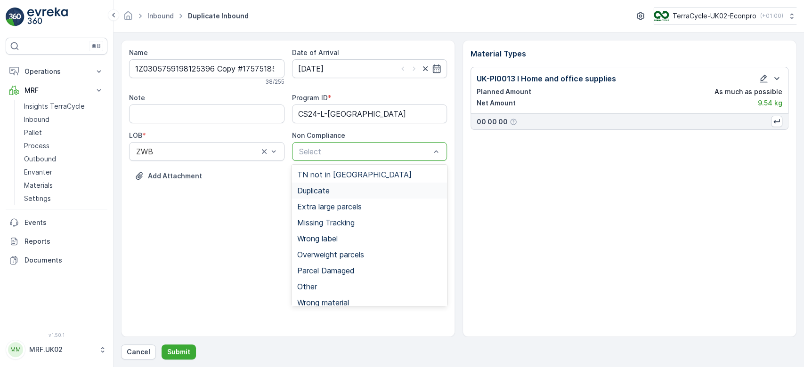
click at [344, 194] on div "Duplicate" at bounding box center [369, 191] width 144 height 8
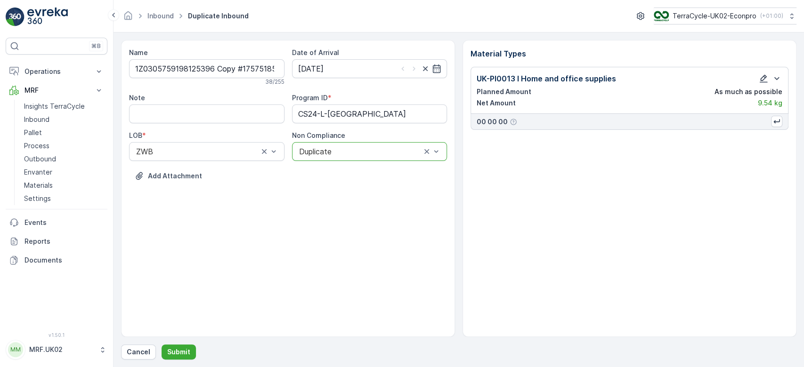
click at [762, 82] on icon "button" at bounding box center [763, 78] width 9 height 9
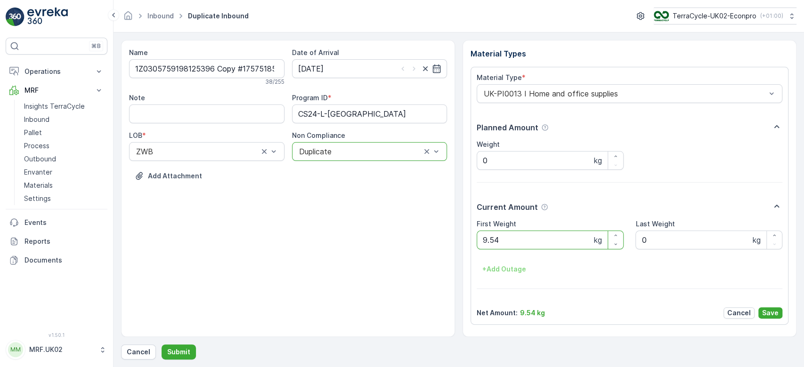
click at [515, 242] on Weight "9.54" at bounding box center [550, 240] width 147 height 19
type Weight "9"
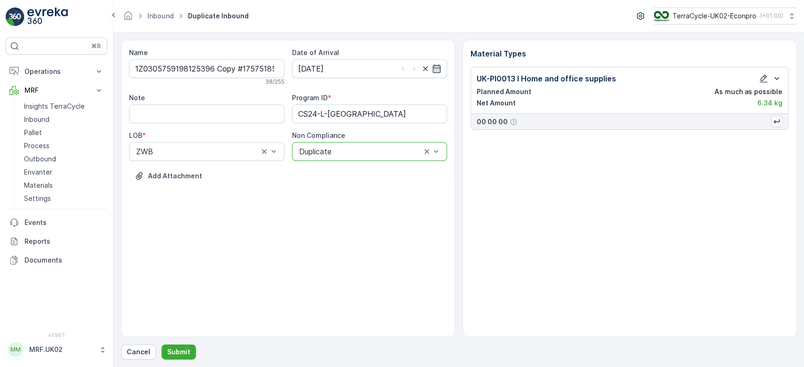
click at [438, 68] on icon "button" at bounding box center [437, 69] width 8 height 8
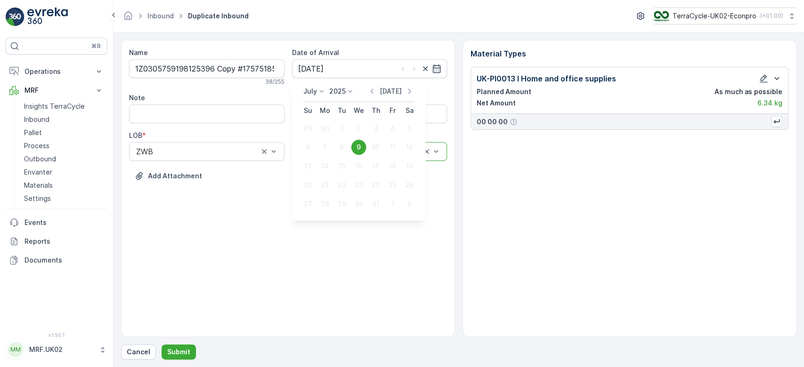
click at [395, 92] on p "[DATE]" at bounding box center [391, 91] width 22 height 9
click at [362, 150] on div "10" at bounding box center [358, 147] width 15 height 15
type input "[DATE]"
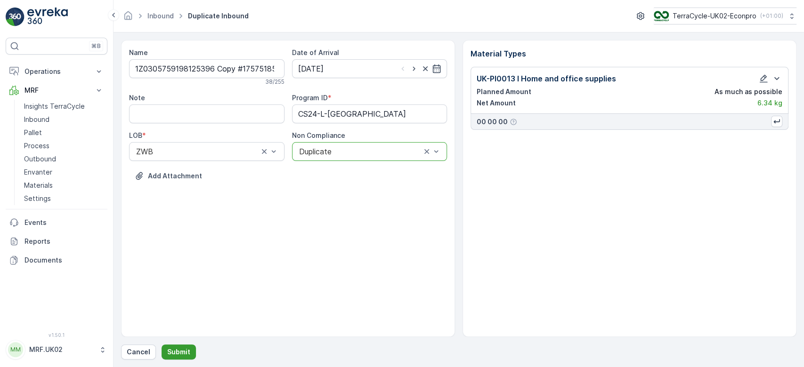
click at [172, 352] on p "Submit" at bounding box center [178, 352] width 23 height 9
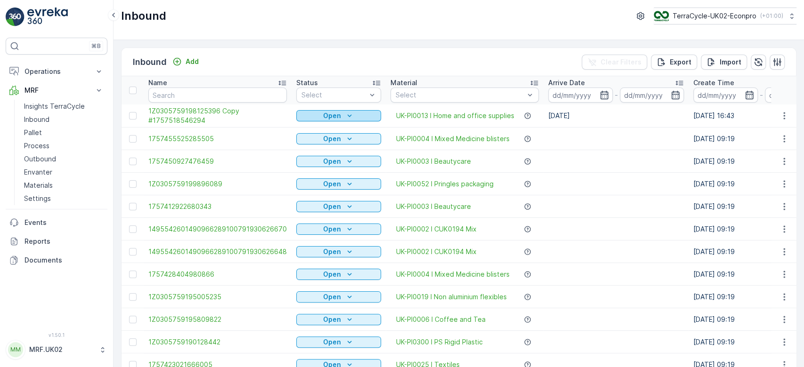
click at [366, 113] on div "Open" at bounding box center [338, 115] width 77 height 9
click at [325, 144] on span "Scanned" at bounding box center [313, 142] width 28 height 9
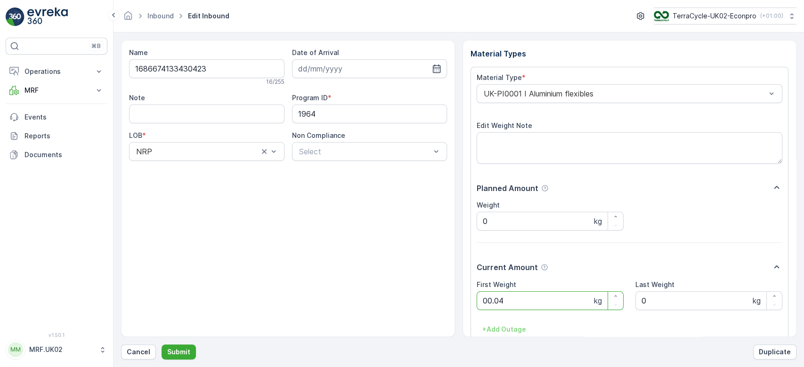
click at [162, 345] on button "Submit" at bounding box center [179, 352] width 34 height 15
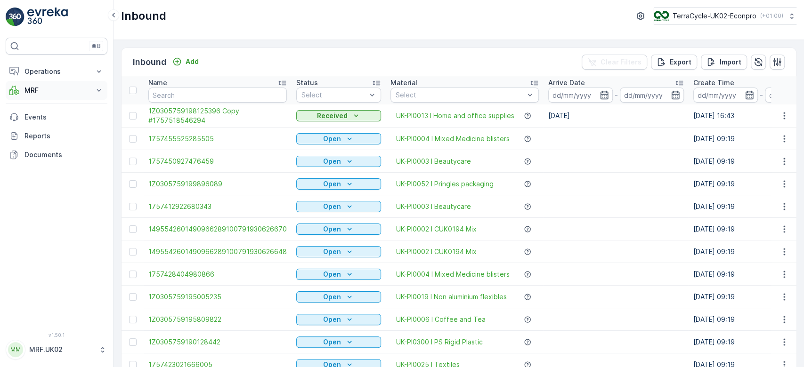
click at [40, 89] on p "MRF" at bounding box center [56, 90] width 64 height 9
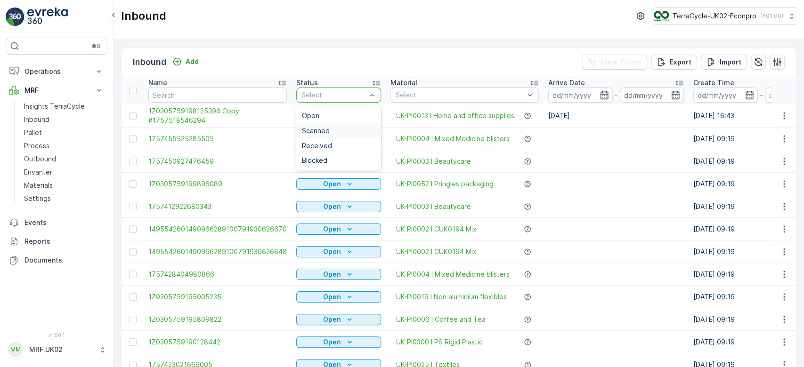
click at [328, 130] on div "Scanned" at bounding box center [338, 131] width 73 height 8
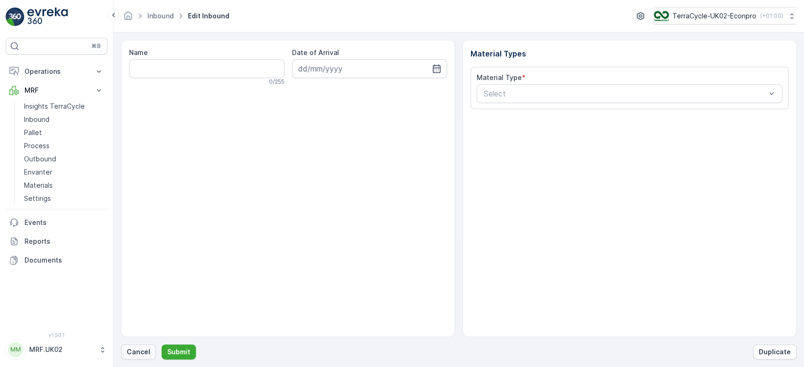
click at [138, 351] on p "Cancel" at bounding box center [139, 352] width 24 height 9
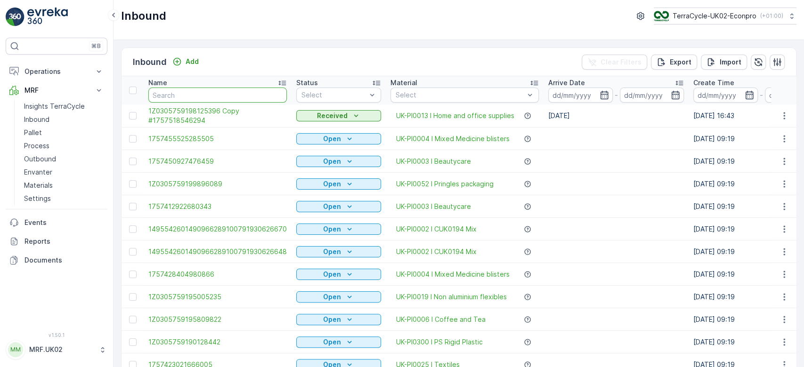
click at [179, 94] on input "text" at bounding box center [217, 95] width 138 height 15
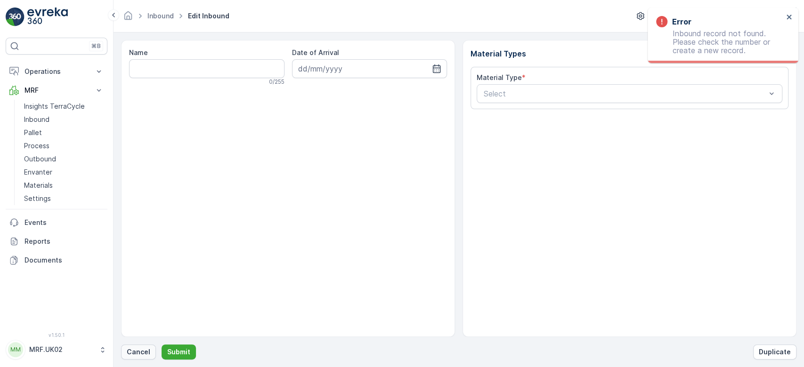
click at [140, 350] on p "Cancel" at bounding box center [139, 352] width 24 height 9
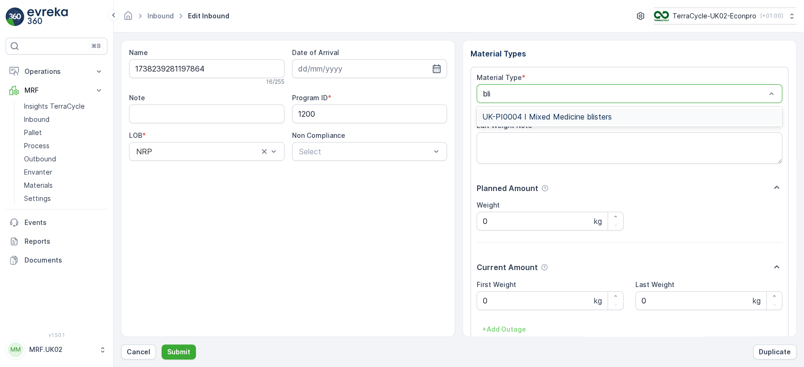
type input "blis"
click at [557, 113] on span "UK-PI0004 I Mixed Medicine blisters" at bounding box center [547, 117] width 130 height 8
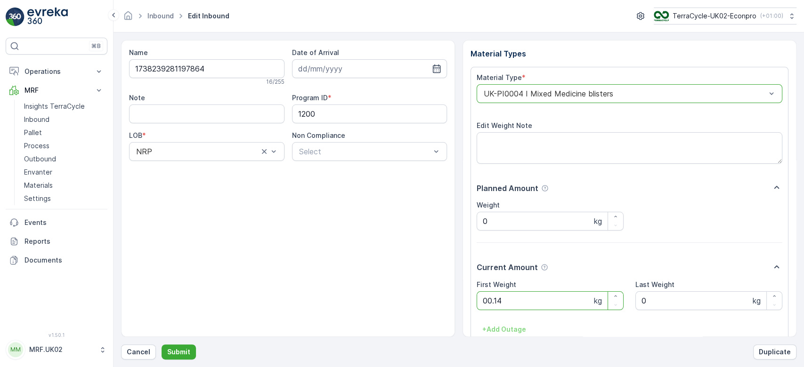
click at [162, 345] on button "Submit" at bounding box center [179, 352] width 34 height 15
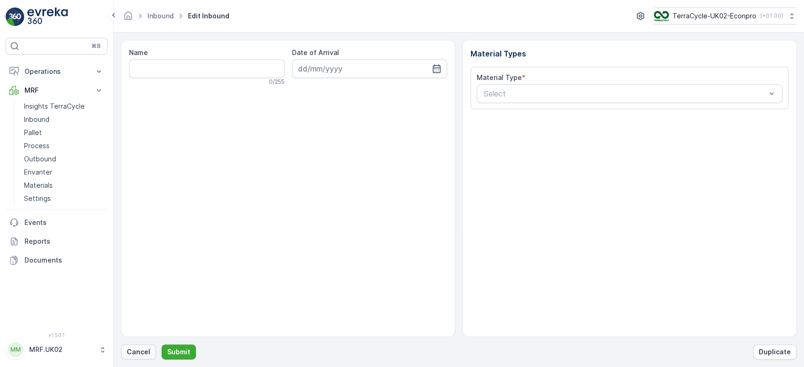
click at [149, 350] on button "Cancel" at bounding box center [138, 352] width 35 height 15
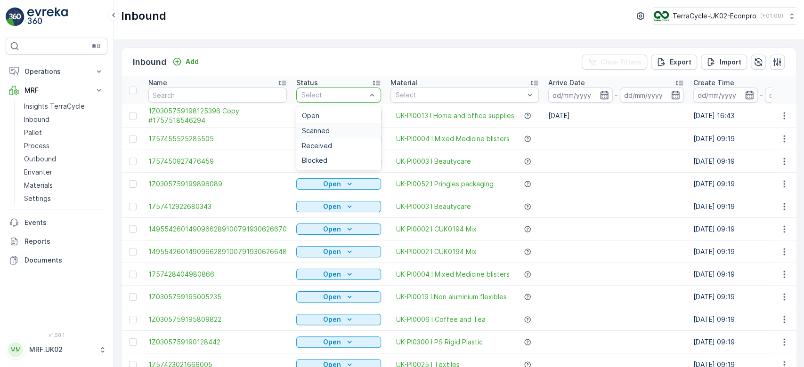
click at [321, 127] on span "Scanned" at bounding box center [316, 131] width 28 height 8
